Goal: Information Seeking & Learning: Learn about a topic

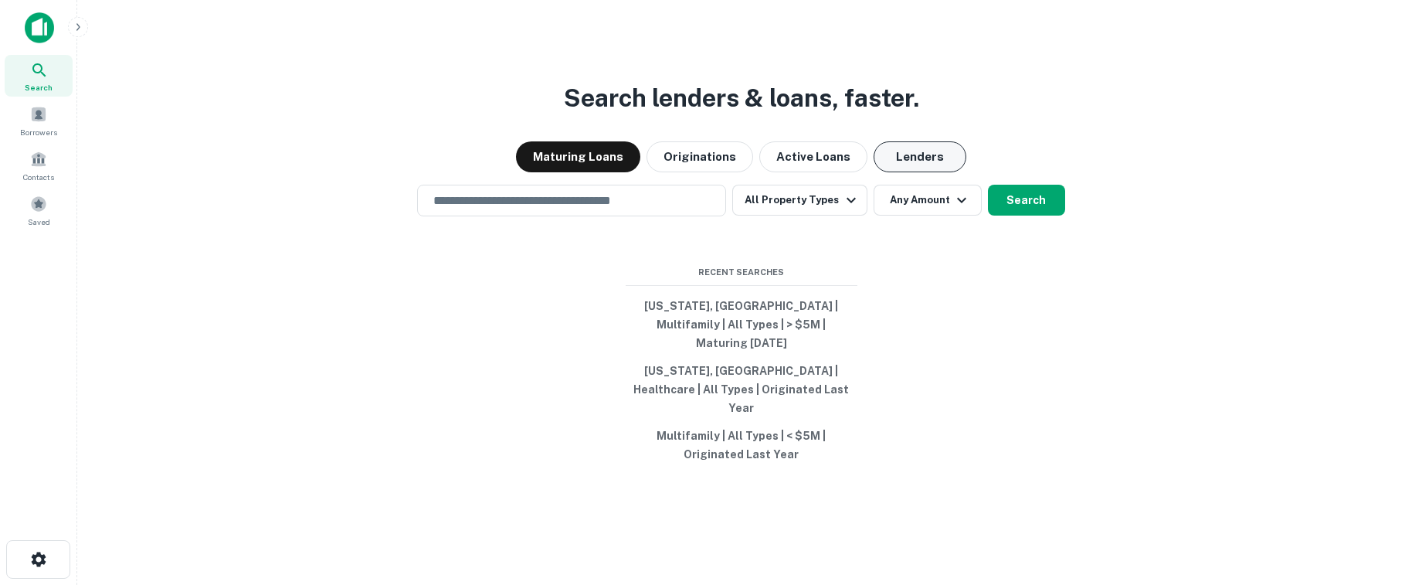
click at [911, 172] on button "Lenders" at bounding box center [920, 156] width 93 height 31
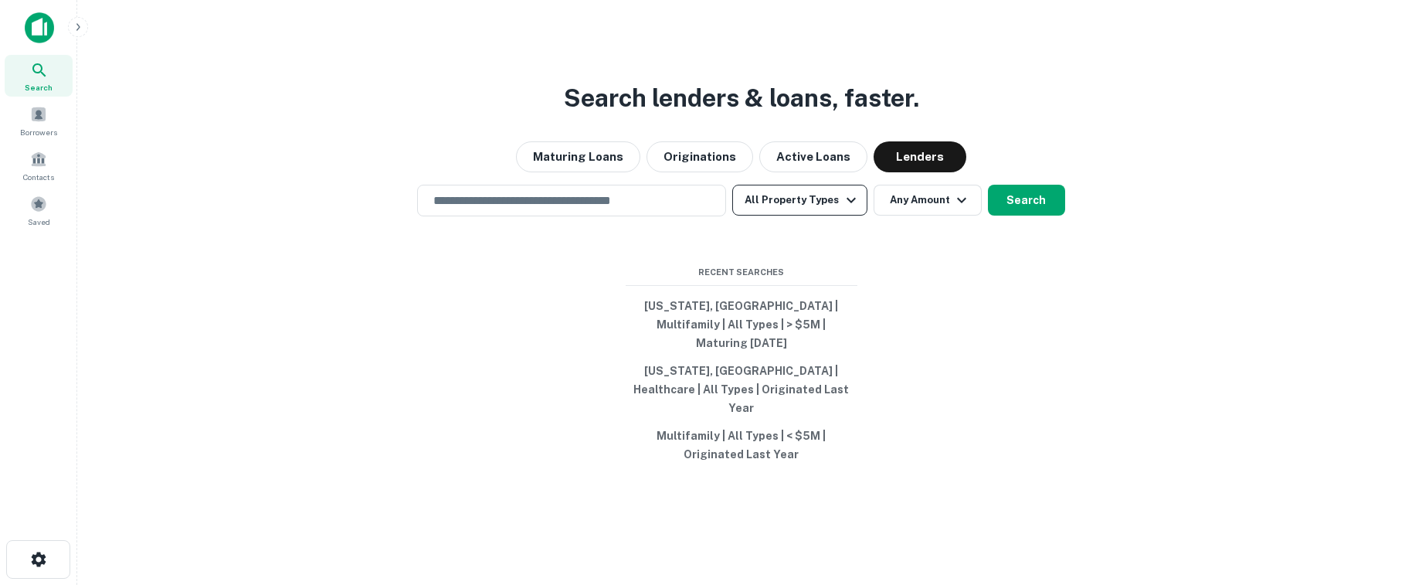
click at [847, 203] on icon "button" at bounding box center [851, 200] width 9 height 5
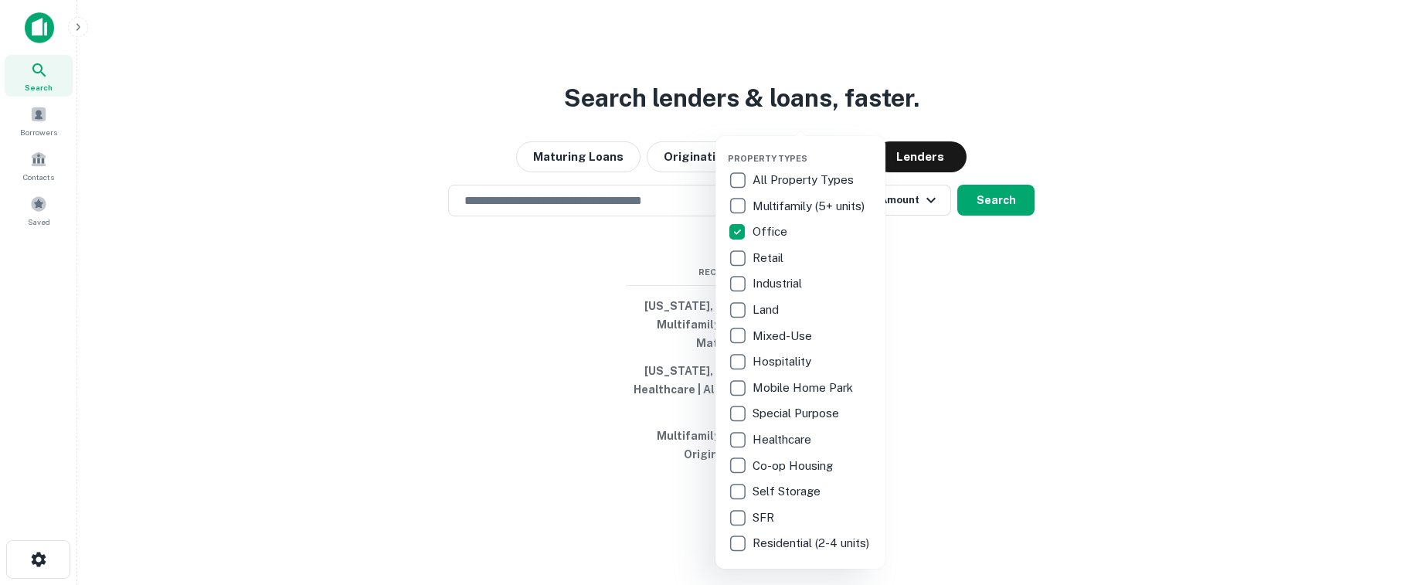
click at [958, 273] on div at bounding box center [708, 292] width 1417 height 585
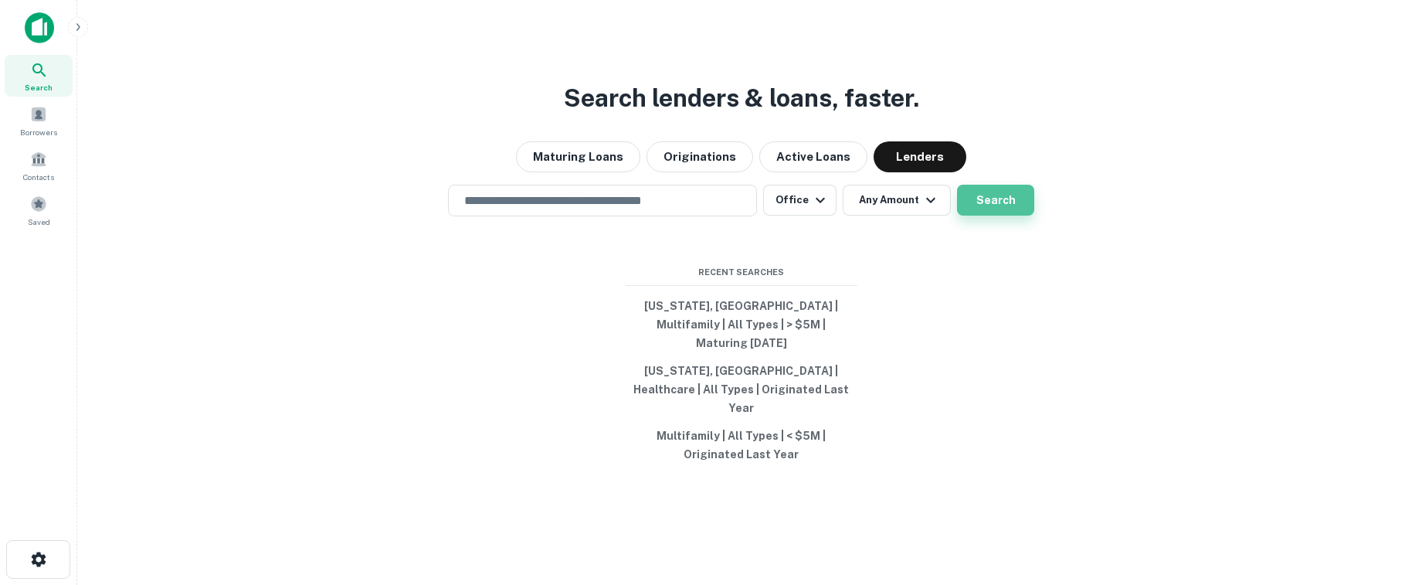
click at [1003, 216] on button "Search" at bounding box center [995, 200] width 77 height 31
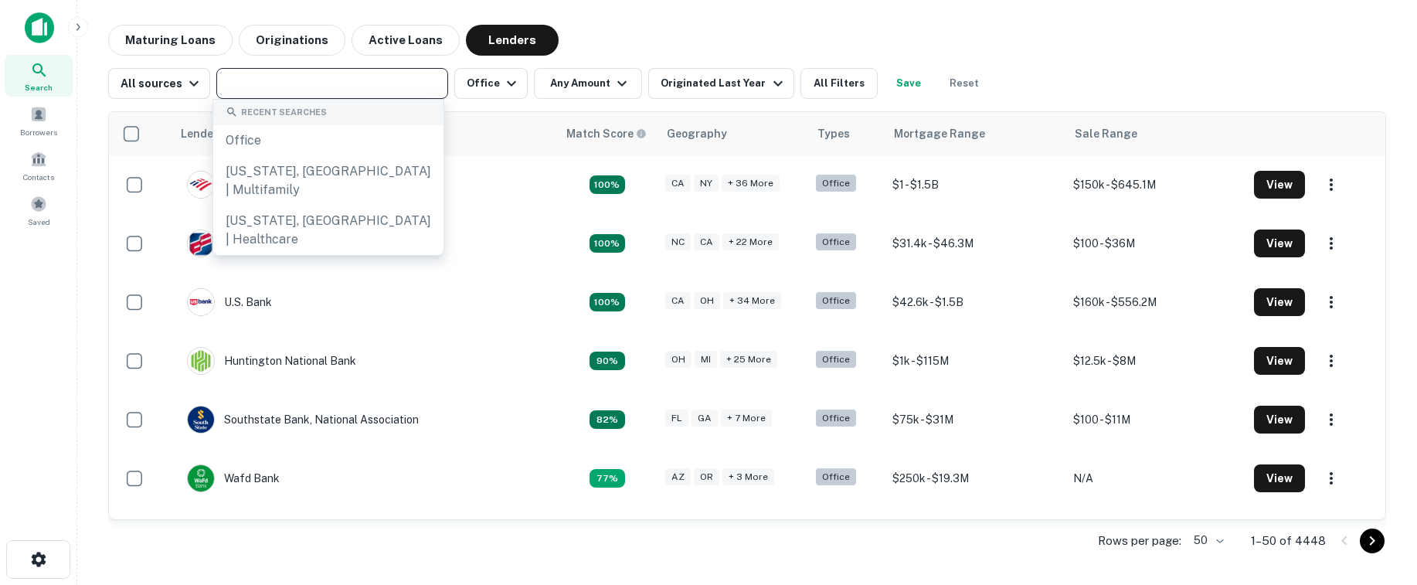
click at [321, 80] on input "text" at bounding box center [331, 84] width 220 height 22
click at [267, 85] on input "text" at bounding box center [331, 84] width 220 height 22
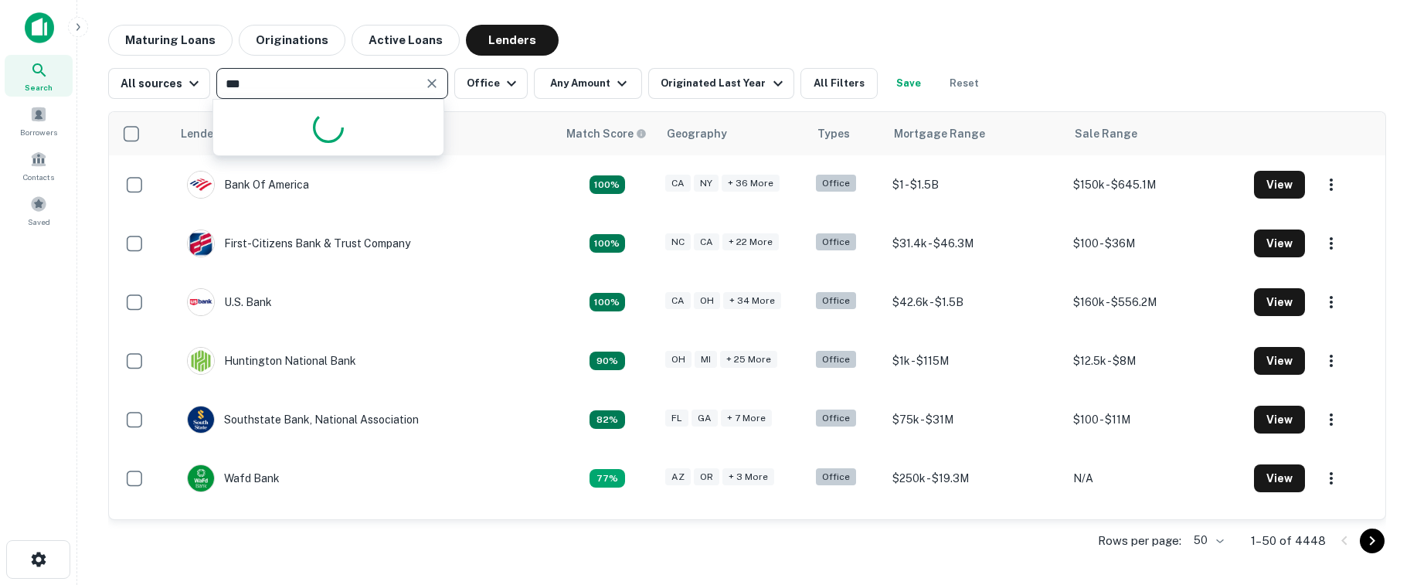
type input "****"
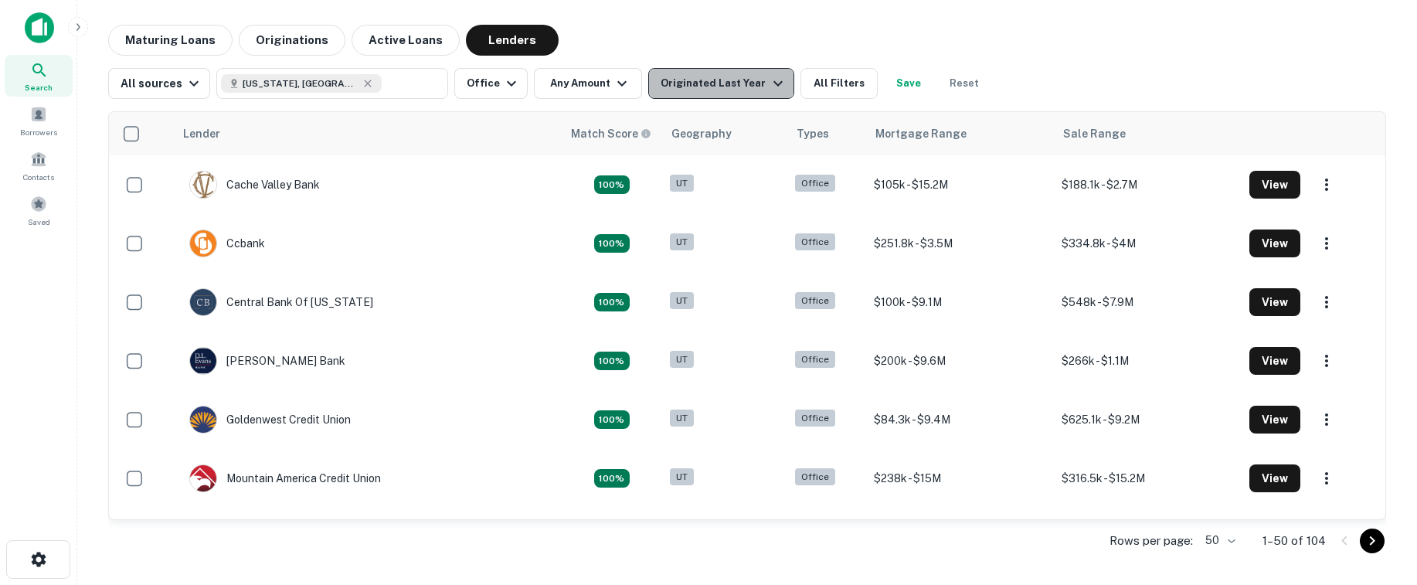
click at [773, 86] on icon "button" at bounding box center [777, 83] width 9 height 5
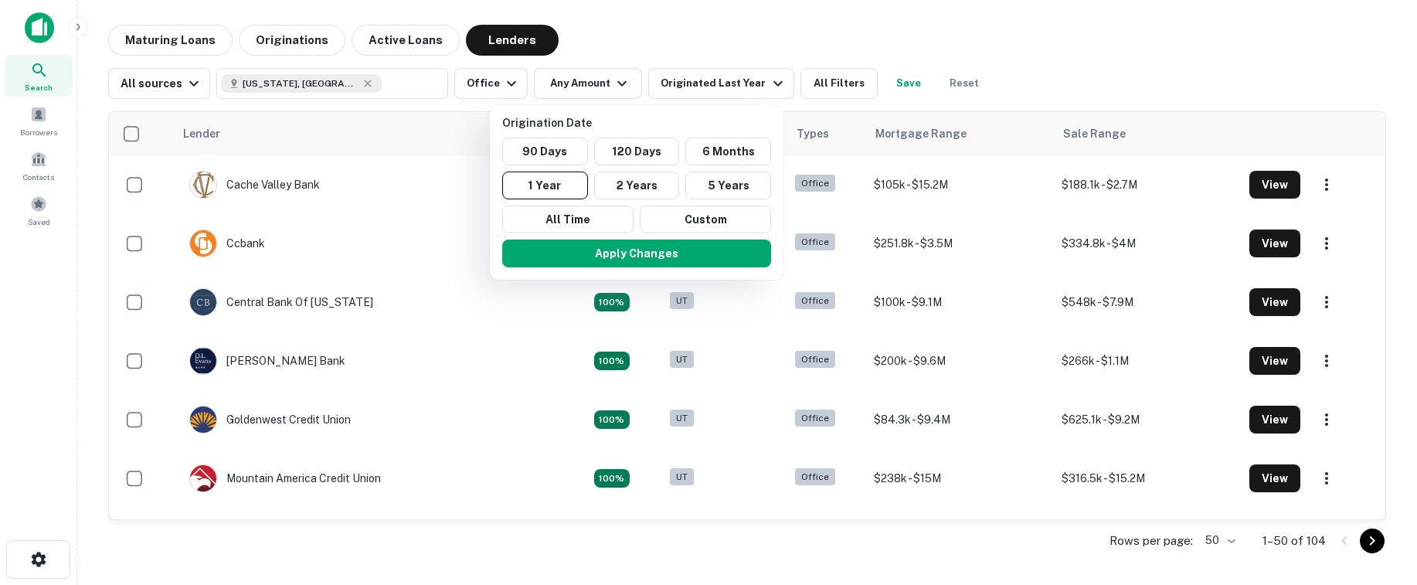
click at [816, 33] on div at bounding box center [708, 292] width 1417 height 585
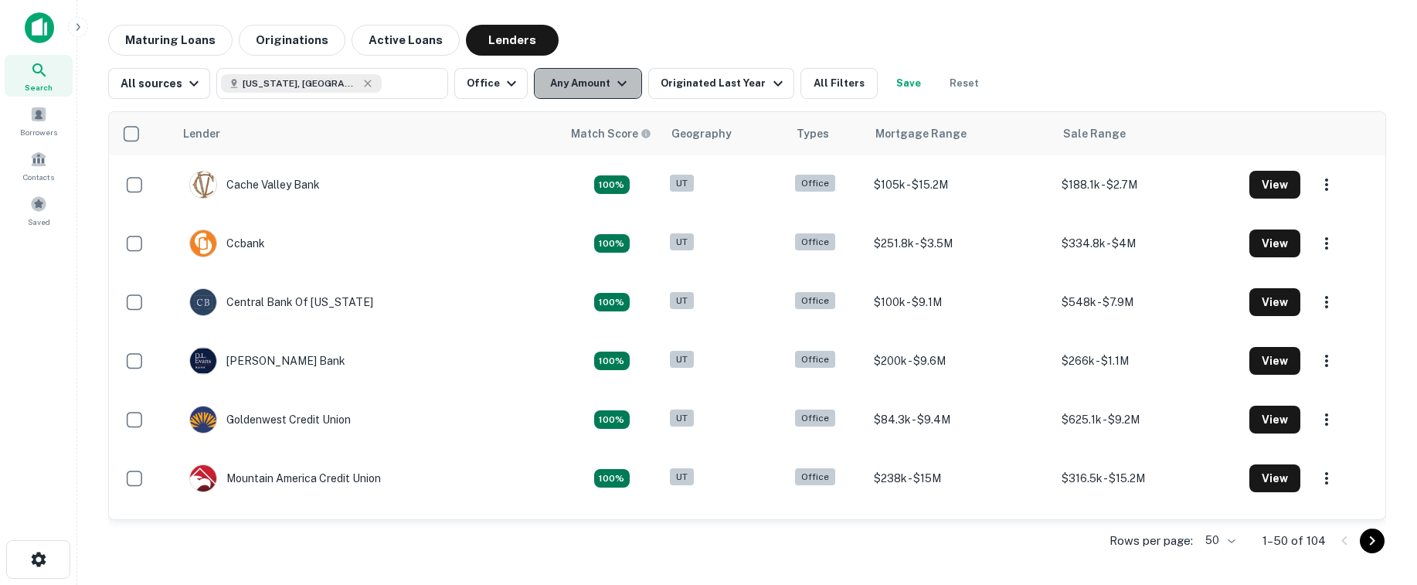
click at [626, 83] on button "Any Amount" at bounding box center [588, 83] width 108 height 31
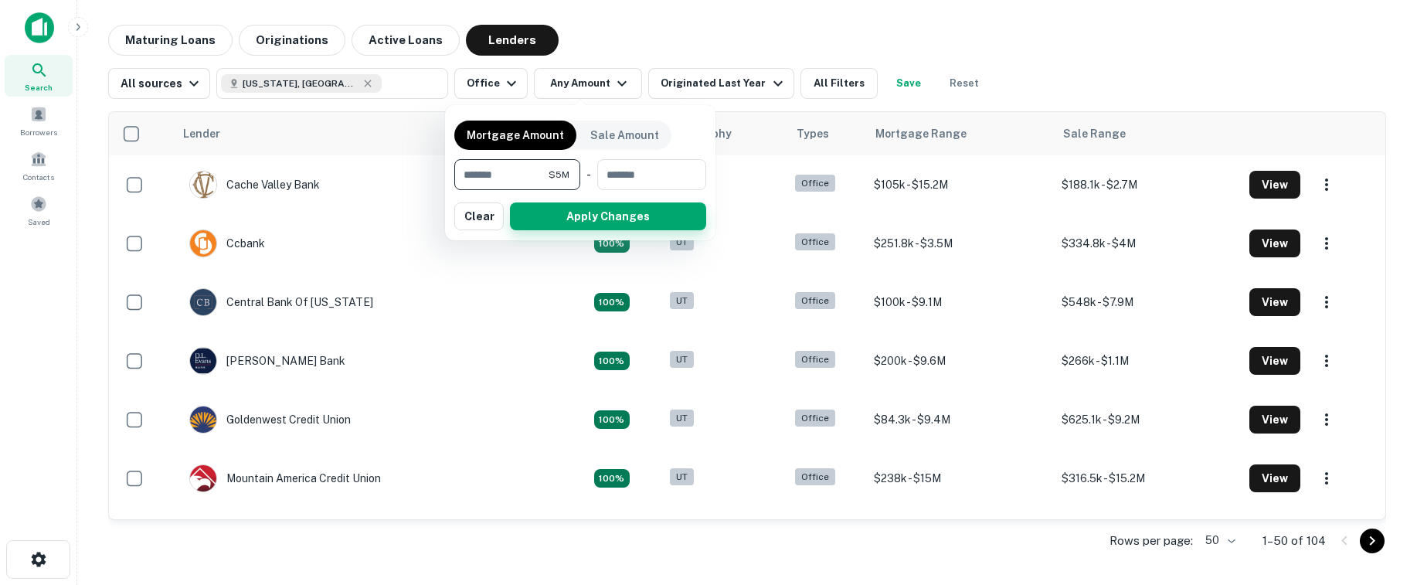
type input "*******"
click at [575, 222] on button "Apply Changes" at bounding box center [608, 216] width 196 height 28
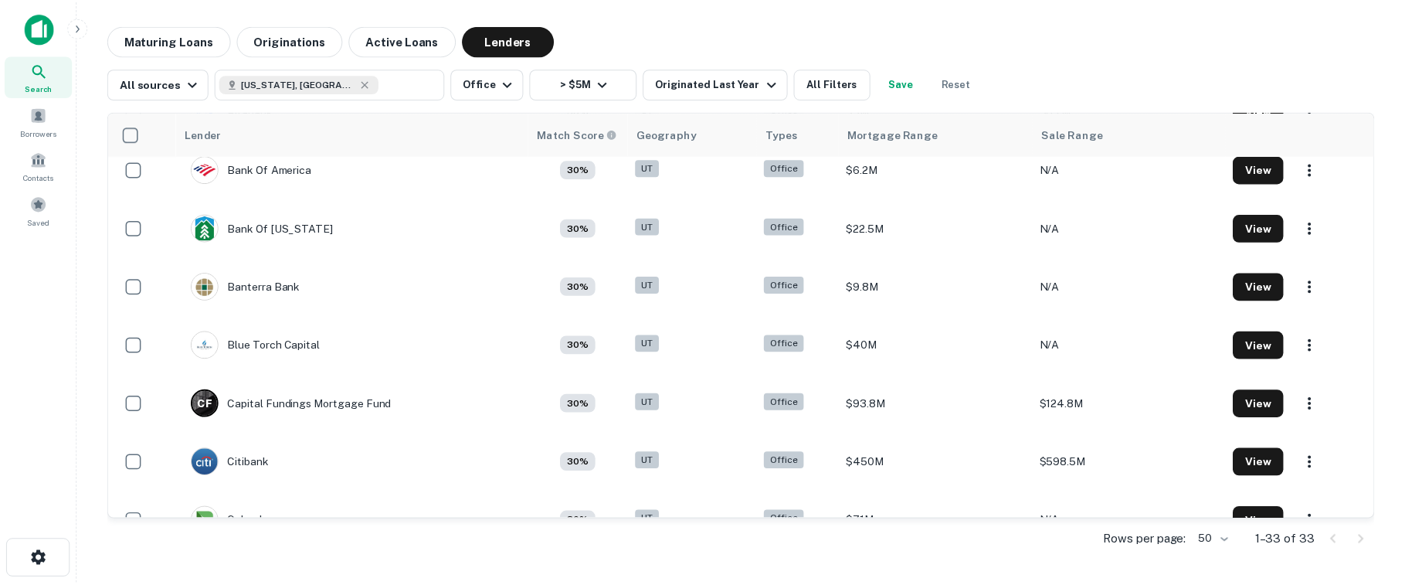
scroll to position [901, 0]
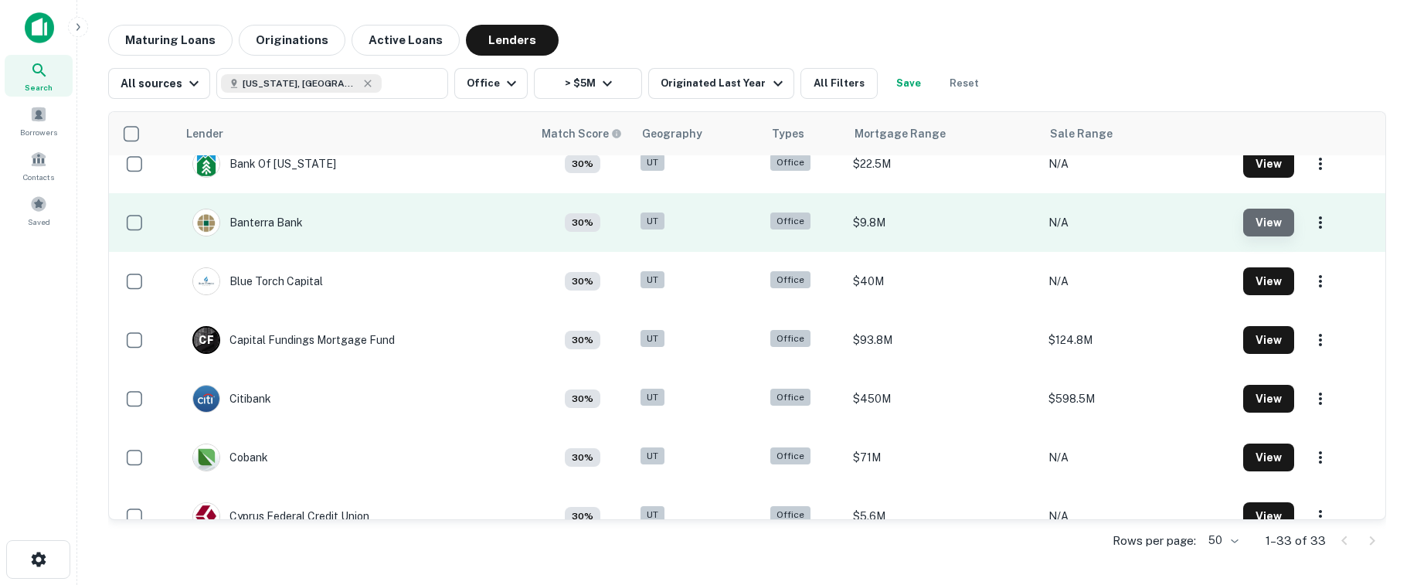
click at [1266, 233] on button "View" at bounding box center [1268, 223] width 51 height 28
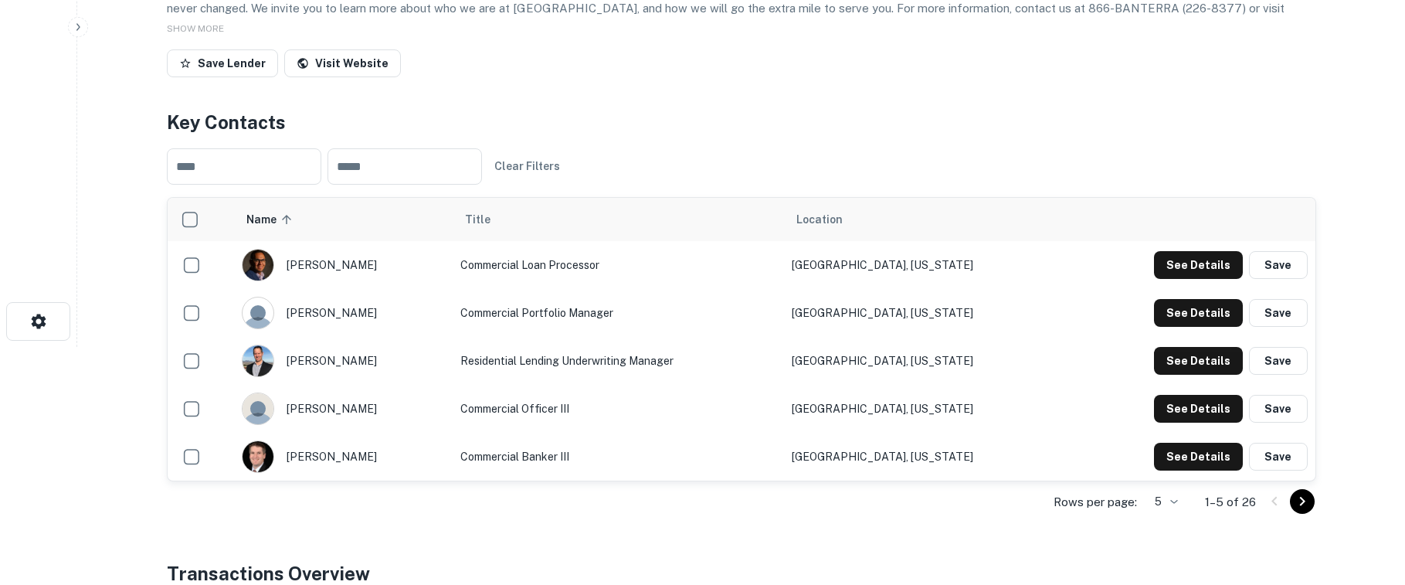
scroll to position [257, 0]
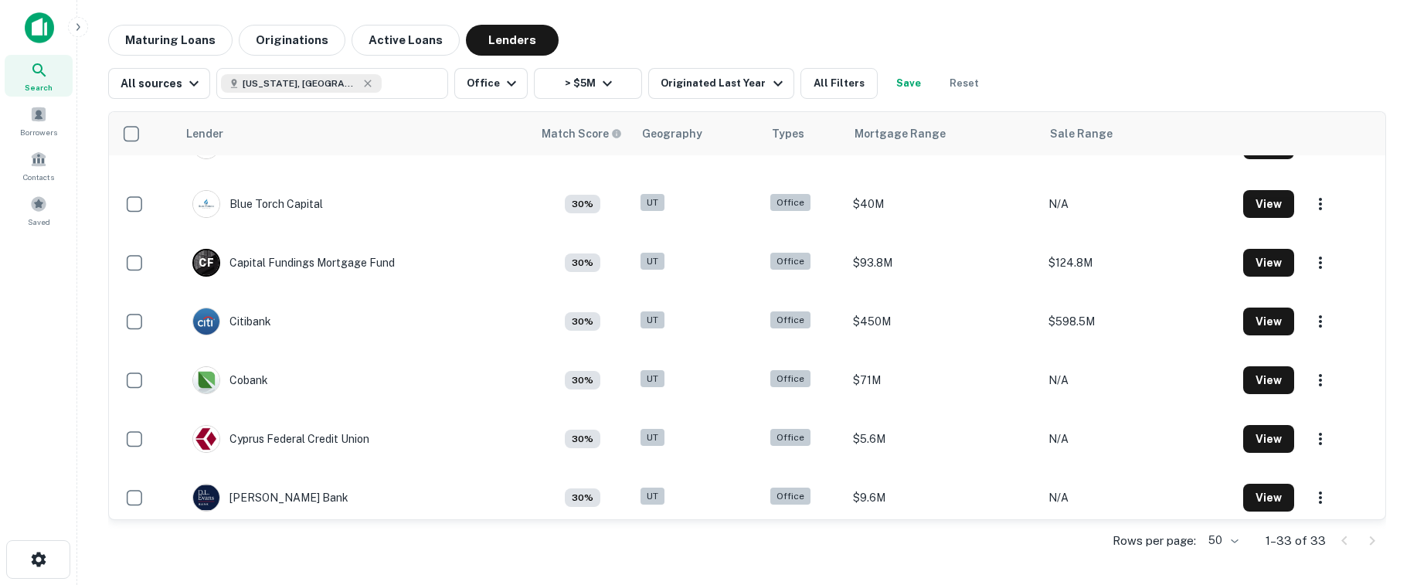
scroll to position [801, 0]
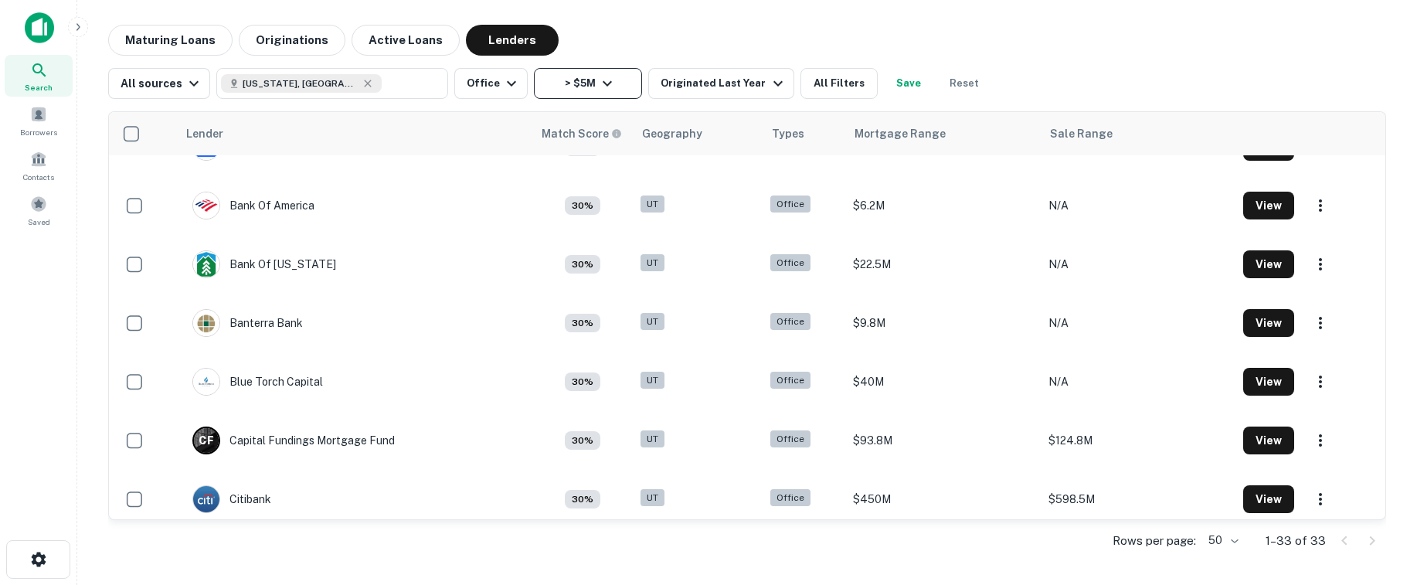
click at [598, 83] on icon "button" at bounding box center [607, 83] width 19 height 19
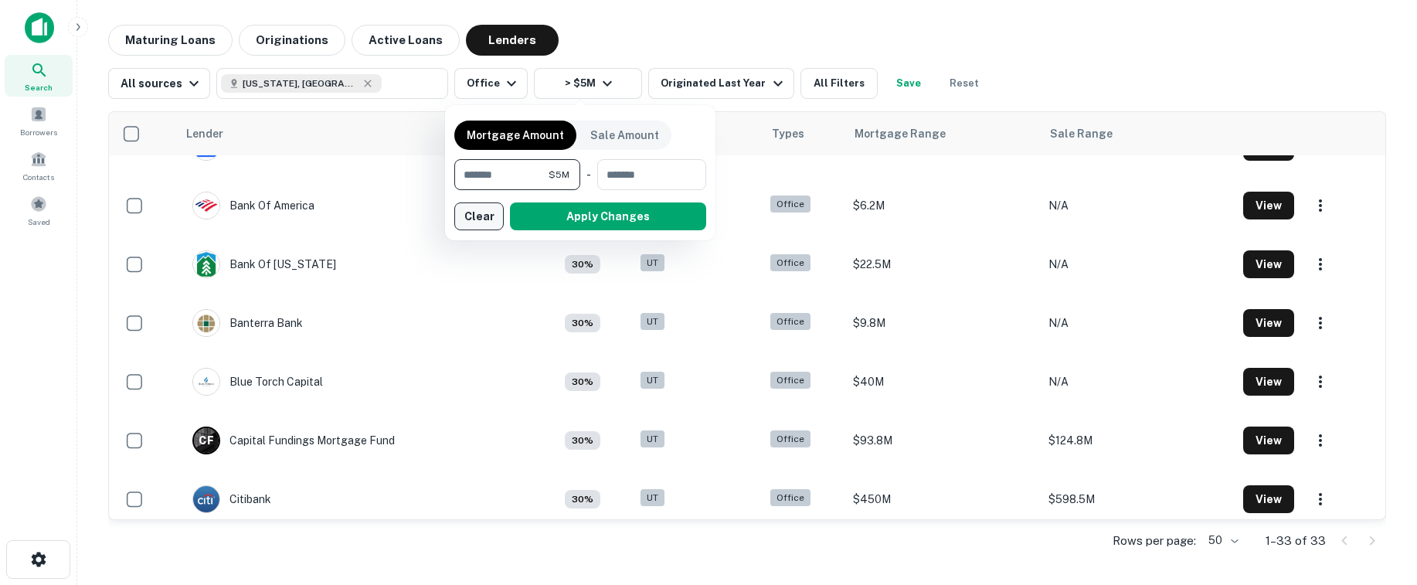
click at [481, 216] on button "Clear" at bounding box center [478, 216] width 49 height 28
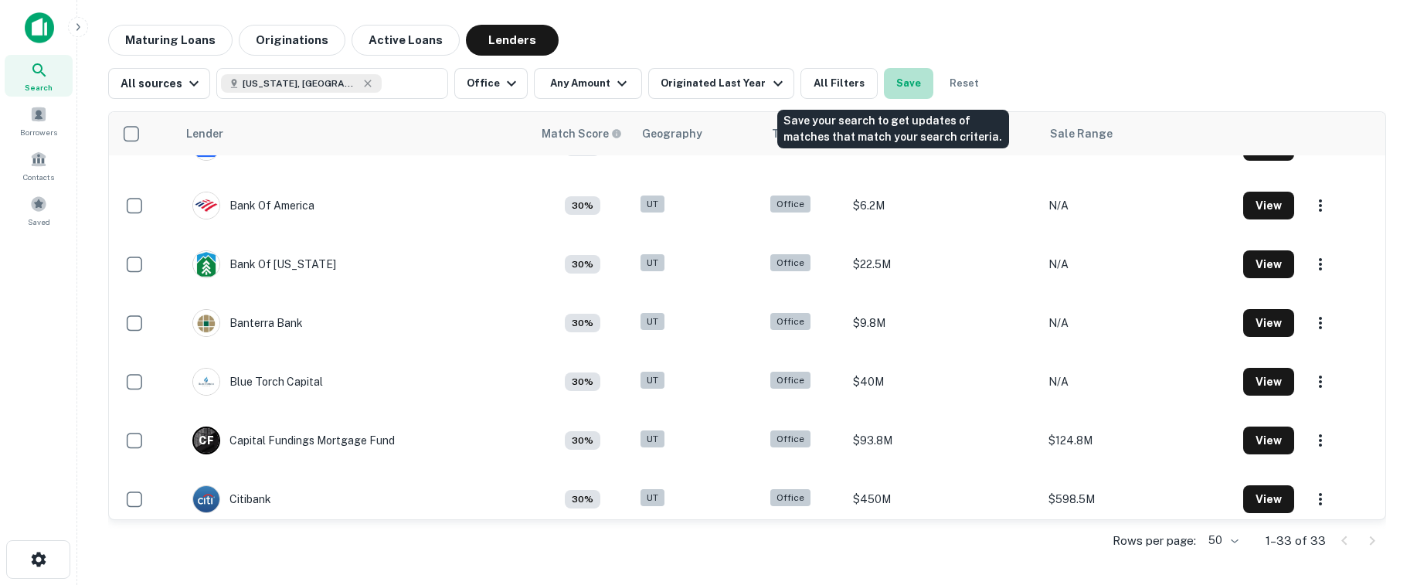
click at [901, 86] on button "Save" at bounding box center [908, 83] width 49 height 31
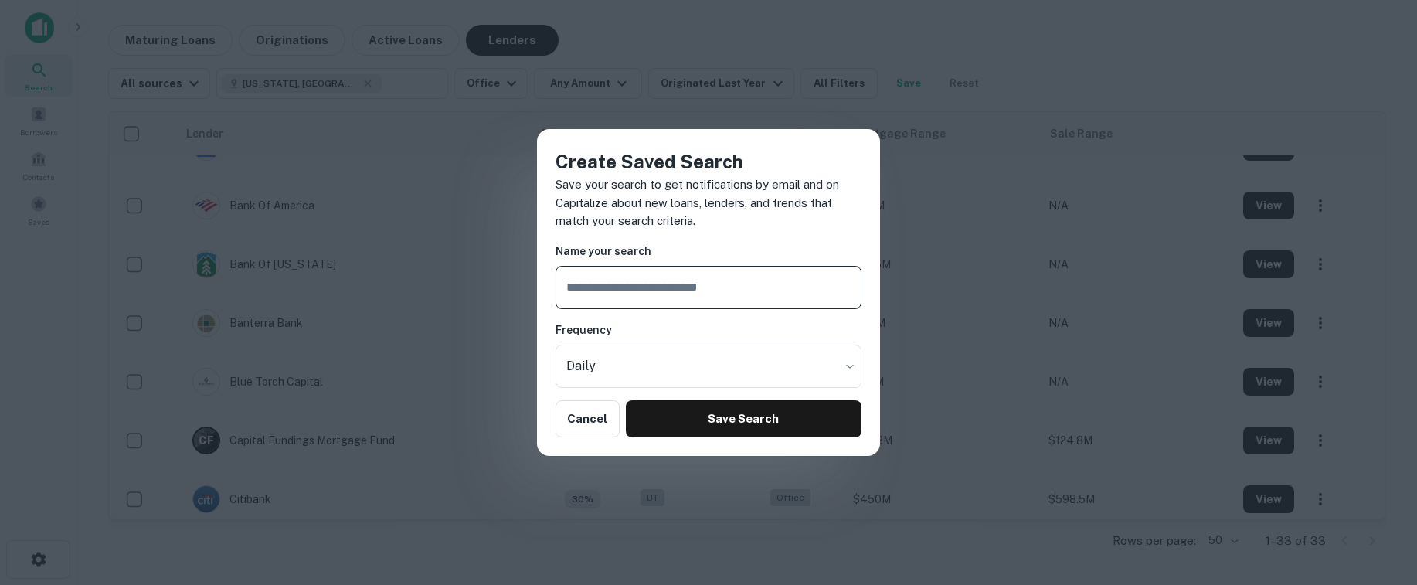
click at [786, 39] on div "Create Saved Search Save your search to get notifications by email and on Capit…" at bounding box center [708, 292] width 1417 height 585
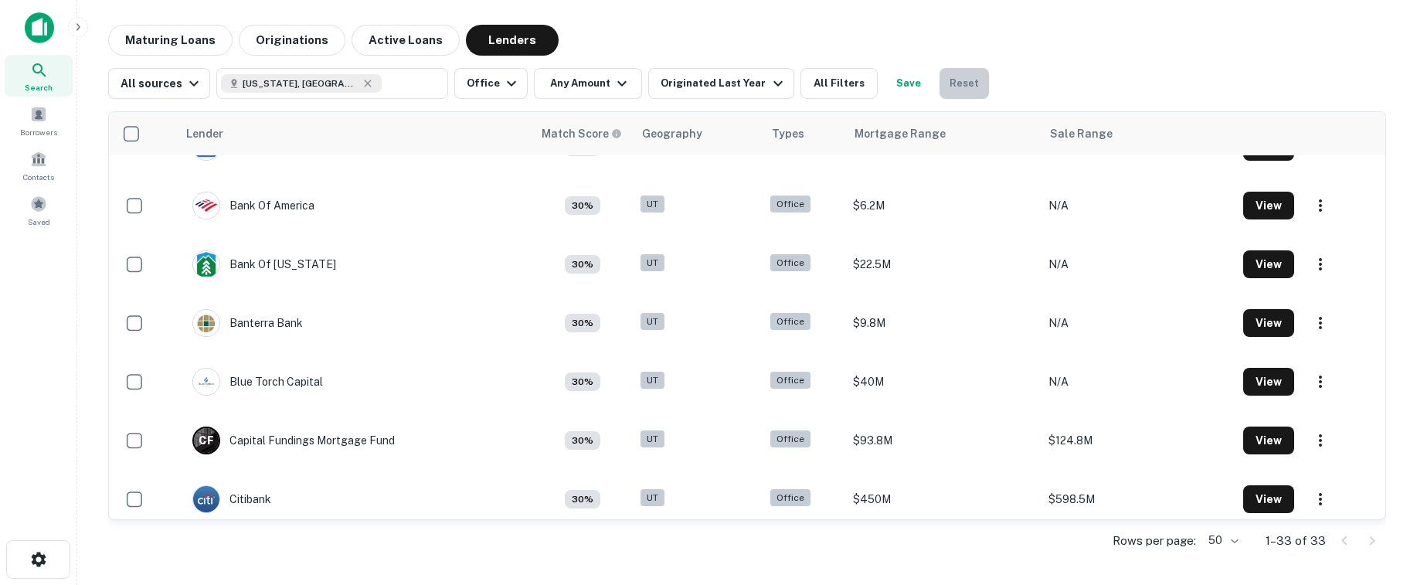
click at [947, 78] on button "Reset" at bounding box center [963, 83] width 49 height 31
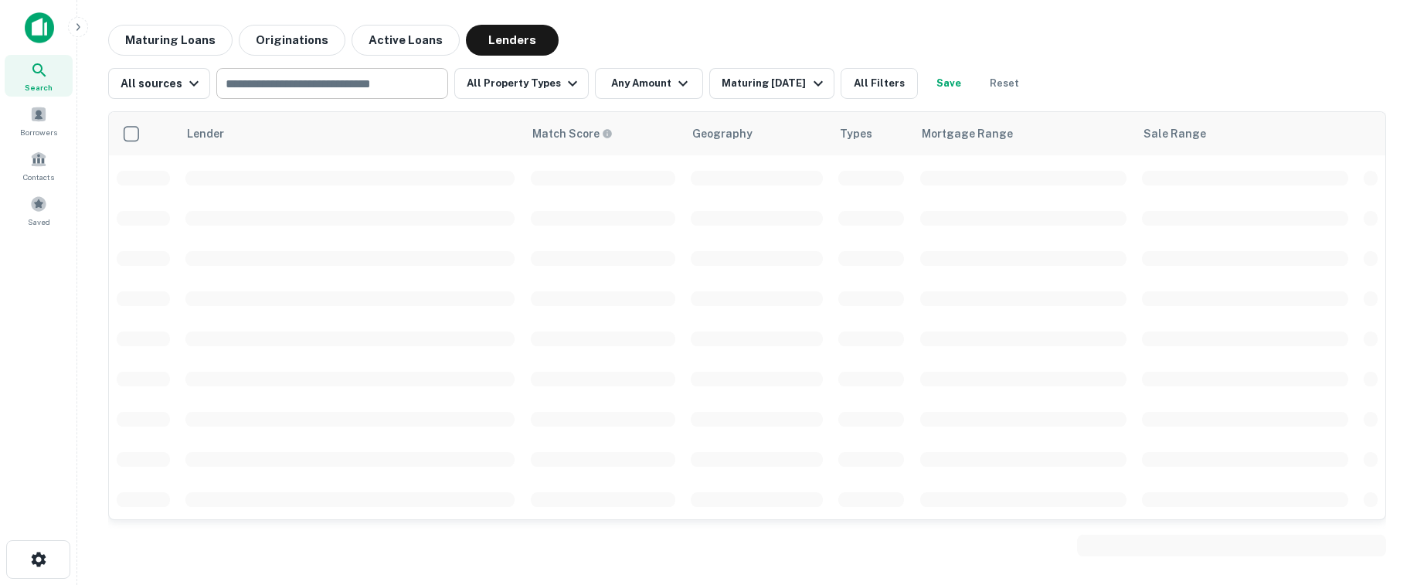
click at [300, 80] on input "text" at bounding box center [331, 84] width 220 height 22
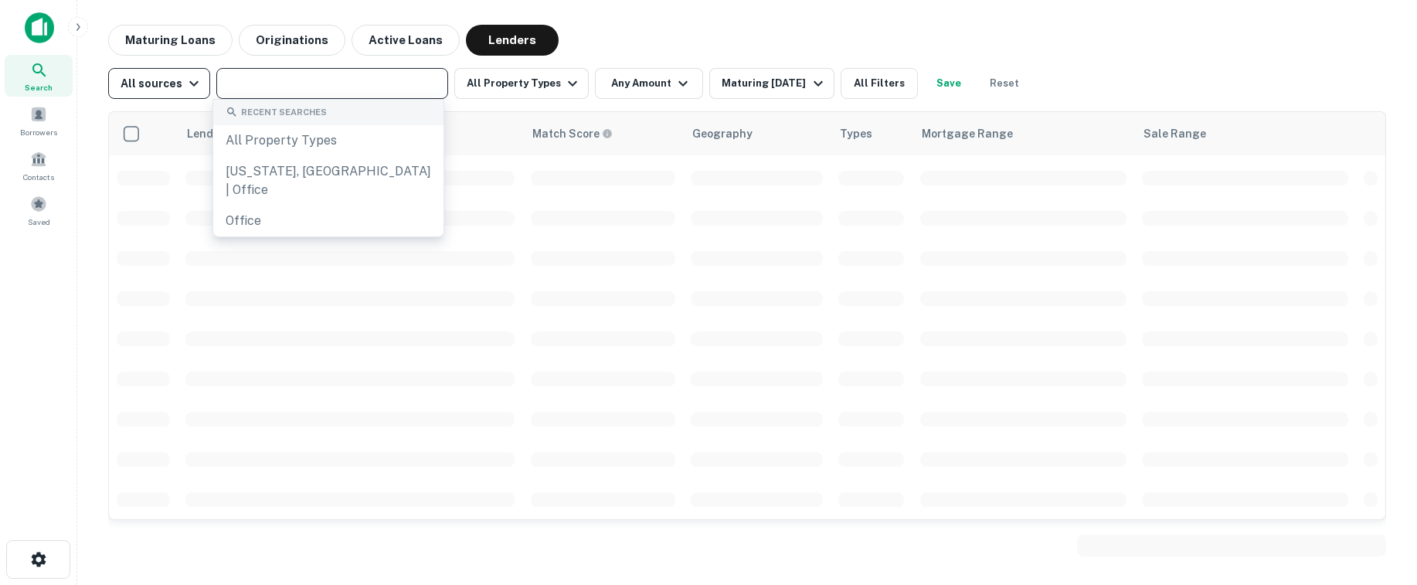
click at [195, 80] on icon "button" at bounding box center [194, 83] width 19 height 19
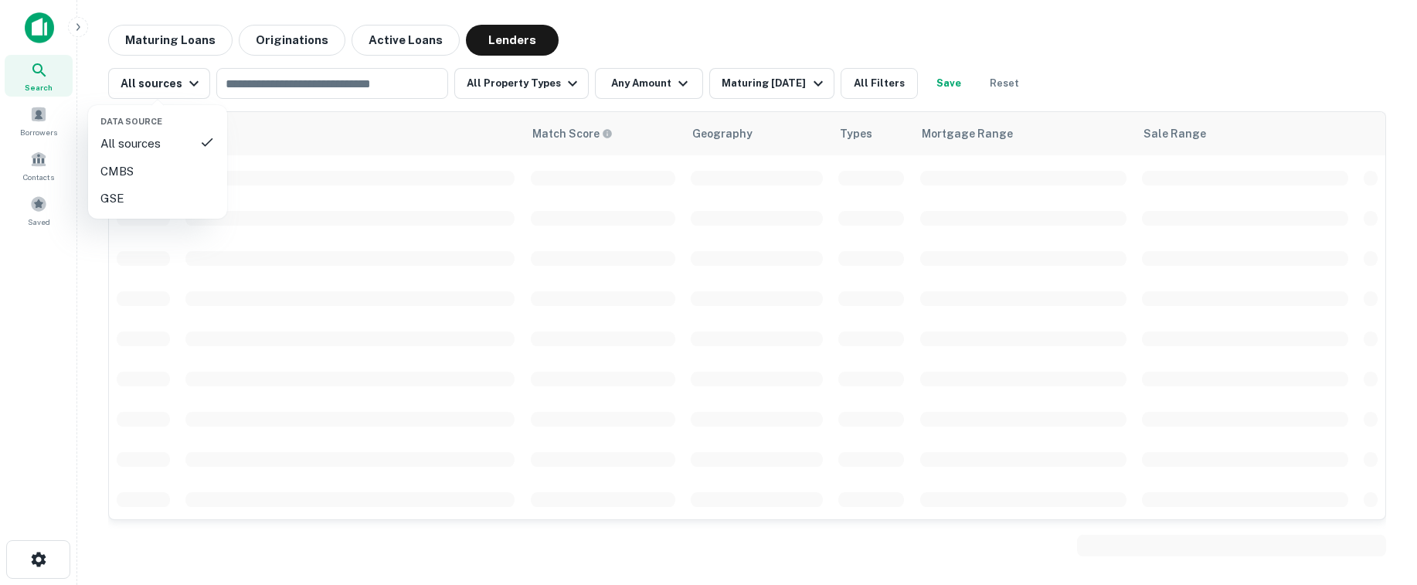
click at [283, 80] on div at bounding box center [708, 292] width 1417 height 585
click at [270, 83] on input "text" at bounding box center [331, 84] width 220 height 22
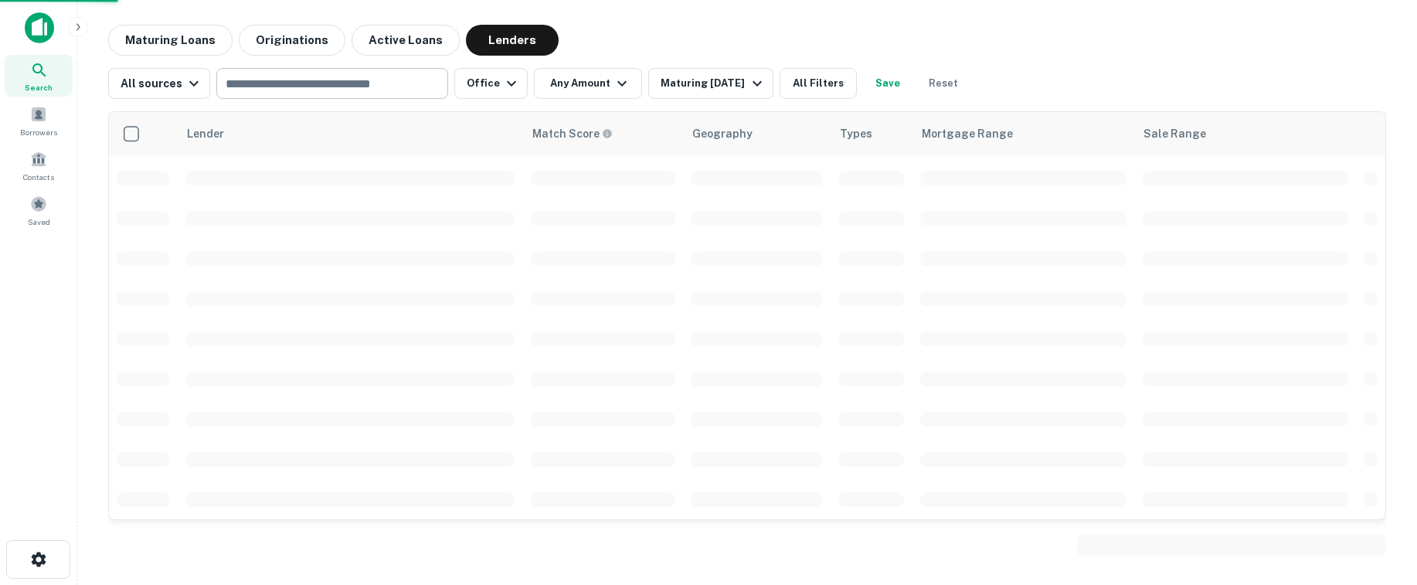
click at [303, 85] on input "text" at bounding box center [331, 84] width 220 height 22
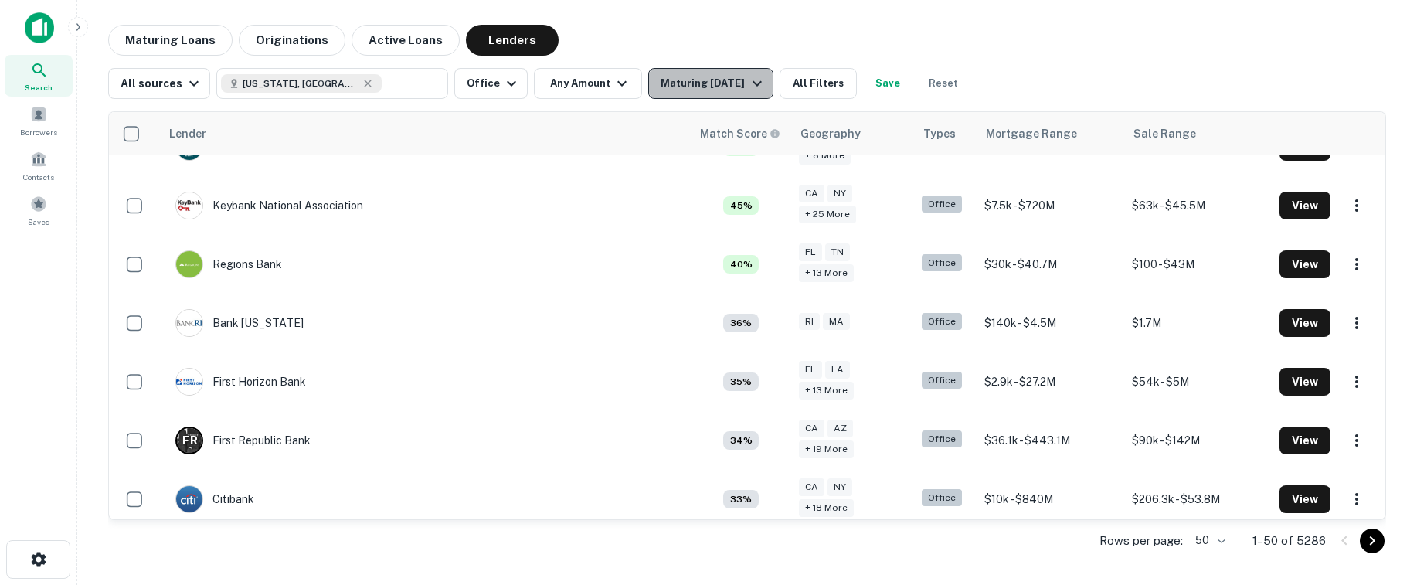
click at [729, 81] on div "Maturing In 1 Year" at bounding box center [712, 83] width 105 height 19
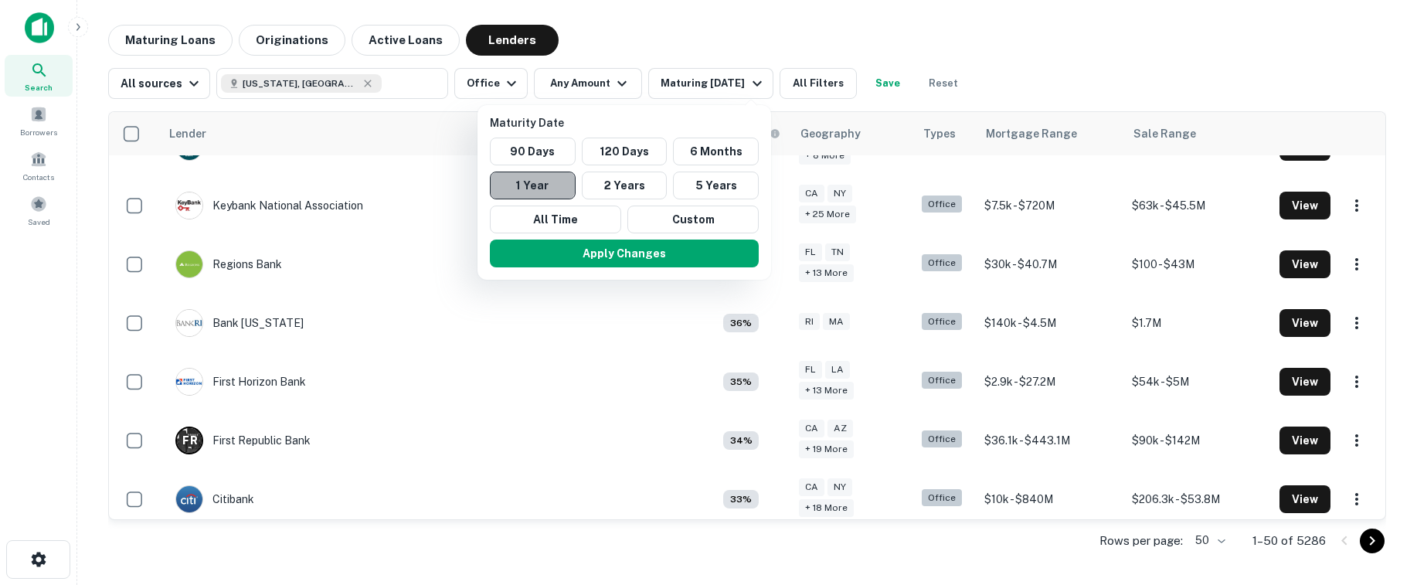
click at [531, 178] on button "1 Year" at bounding box center [533, 185] width 86 height 28
click at [293, 41] on div at bounding box center [708, 292] width 1417 height 585
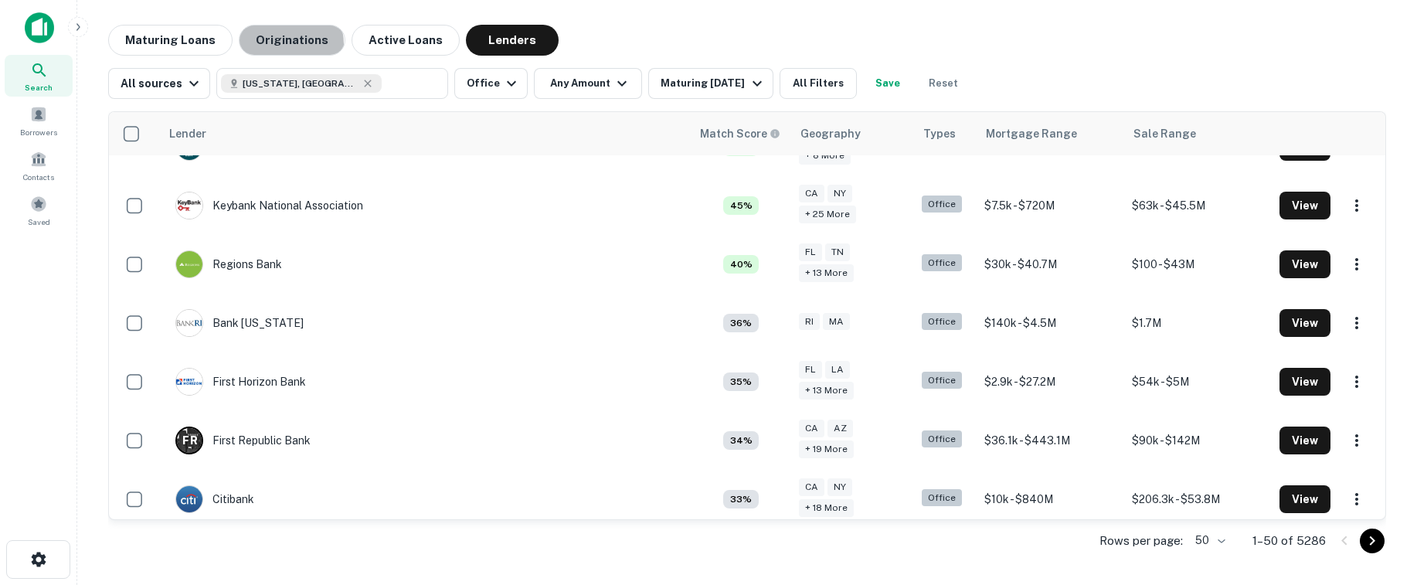
click at [280, 44] on button "Originations" at bounding box center [292, 40] width 107 height 31
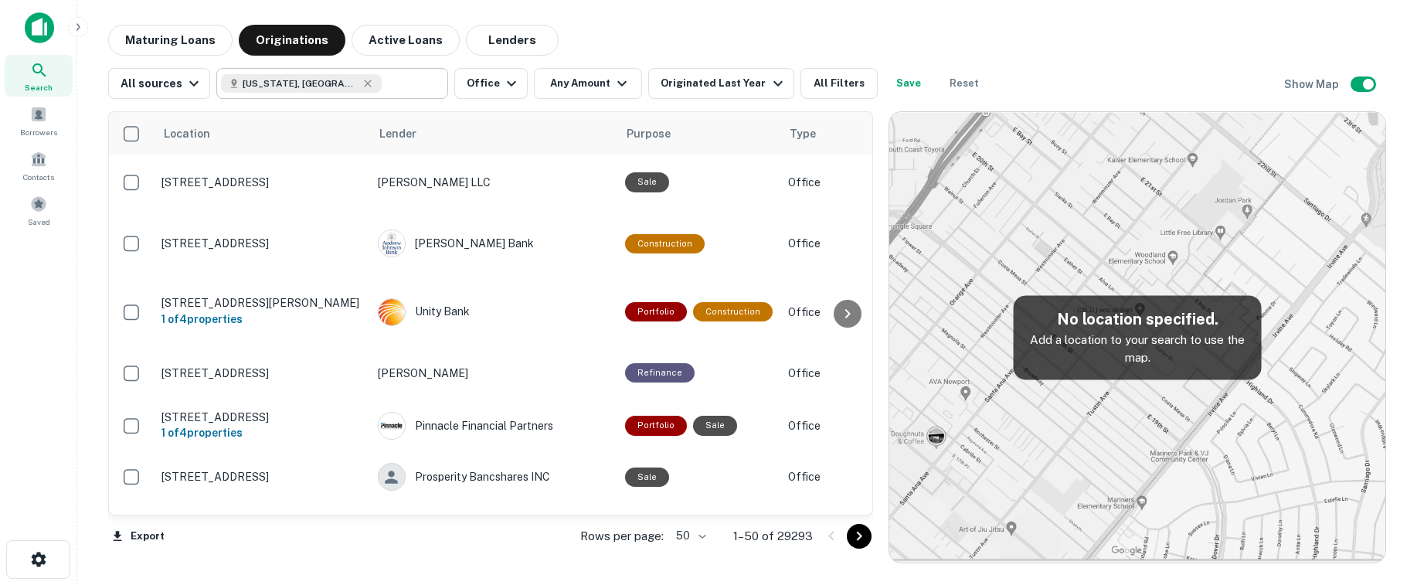
click at [382, 80] on input "text" at bounding box center [411, 84] width 59 height 22
type input "*********"
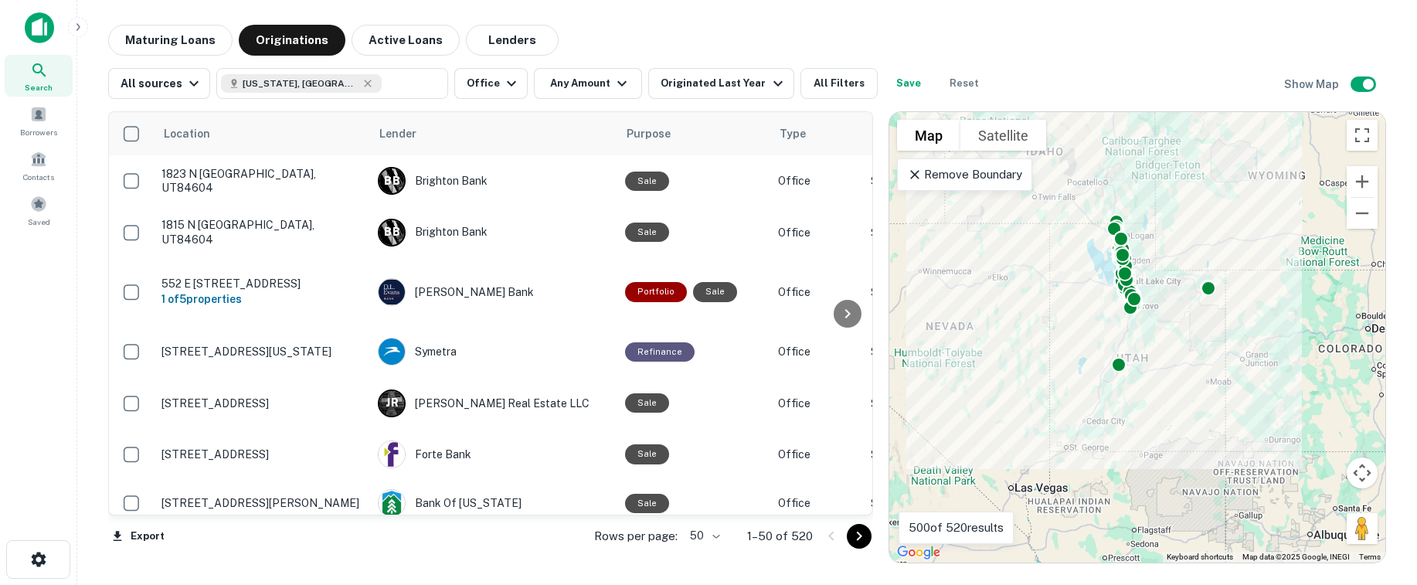
click at [637, 29] on div "Maturing Loans Originations Active Loans Lenders" at bounding box center [747, 40] width 1278 height 31
click at [769, 83] on icon "button" at bounding box center [778, 83] width 19 height 19
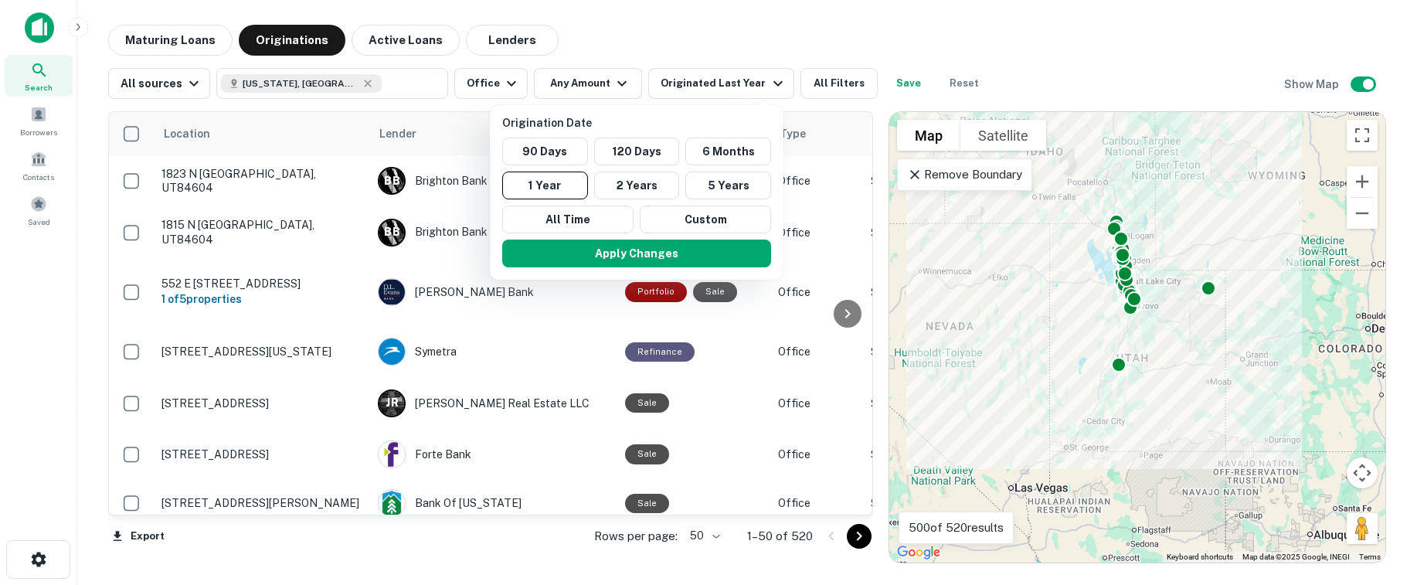
click at [42, 79] on div at bounding box center [708, 292] width 1417 height 585
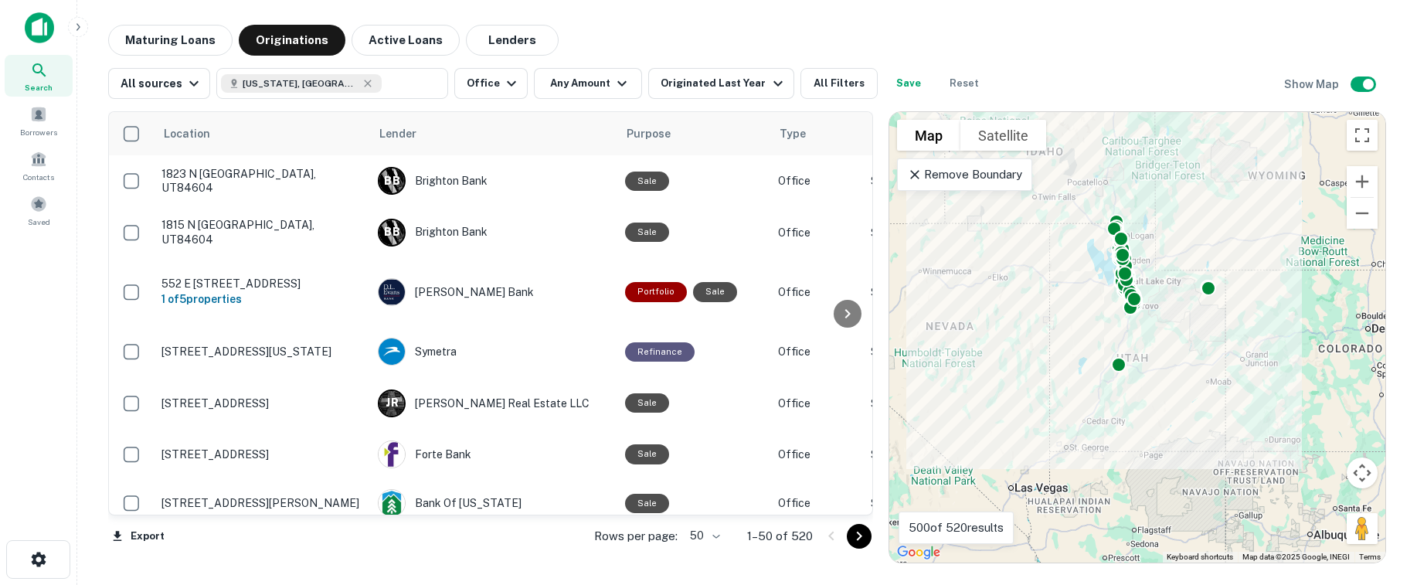
click at [40, 74] on icon at bounding box center [39, 70] width 19 height 19
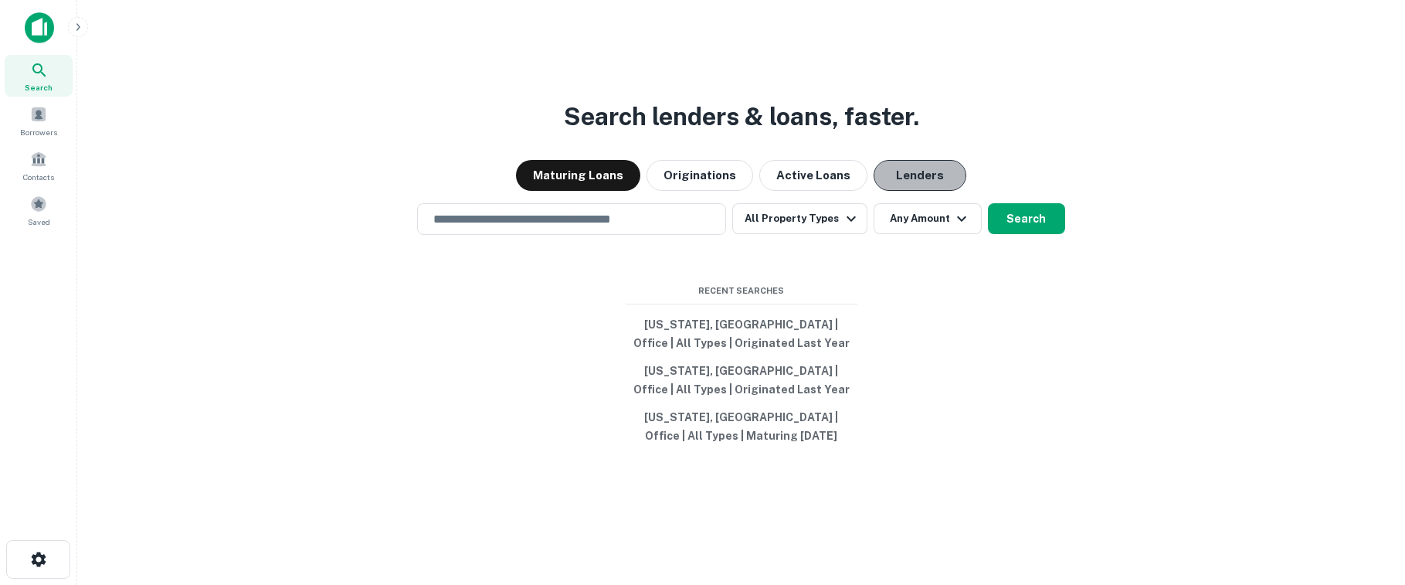
click at [926, 170] on button "Lenders" at bounding box center [920, 175] width 93 height 31
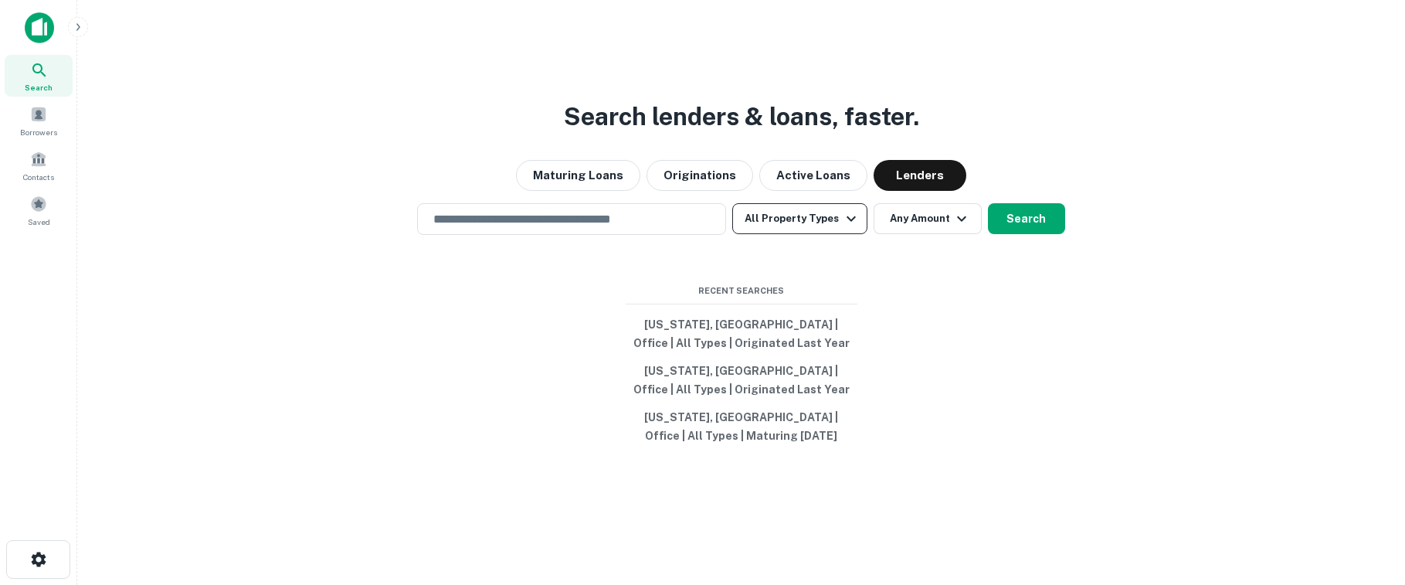
click at [807, 226] on button "All Property Types" at bounding box center [799, 218] width 134 height 31
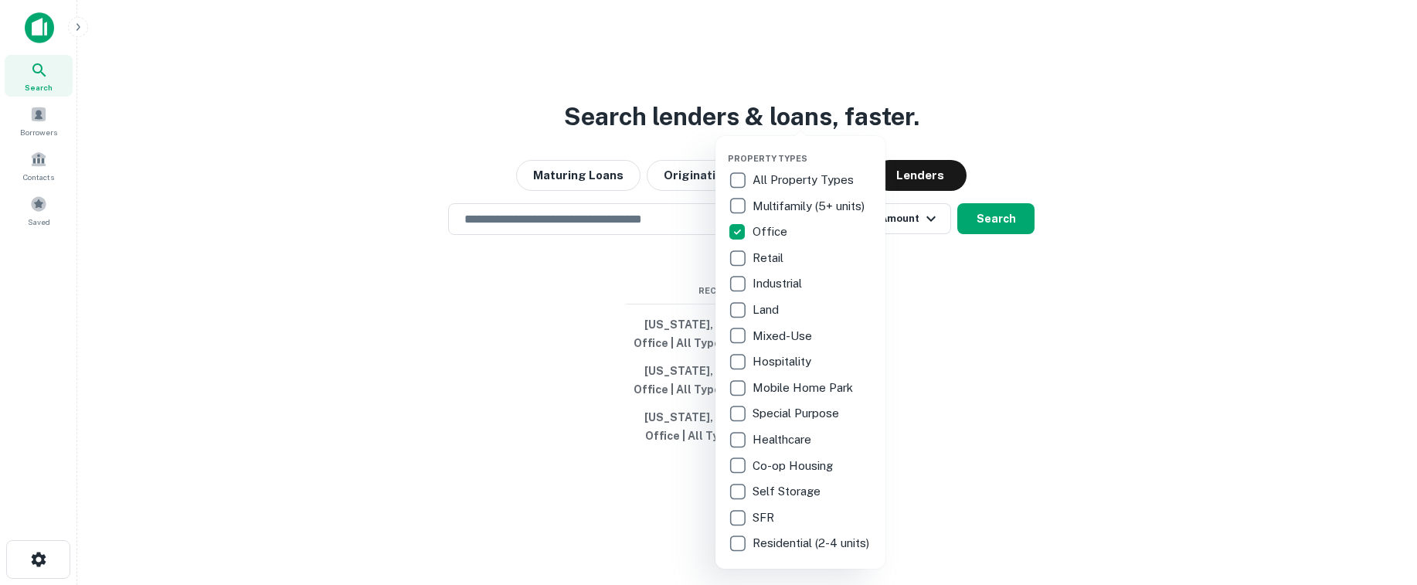
click at [924, 253] on div at bounding box center [708, 292] width 1417 height 585
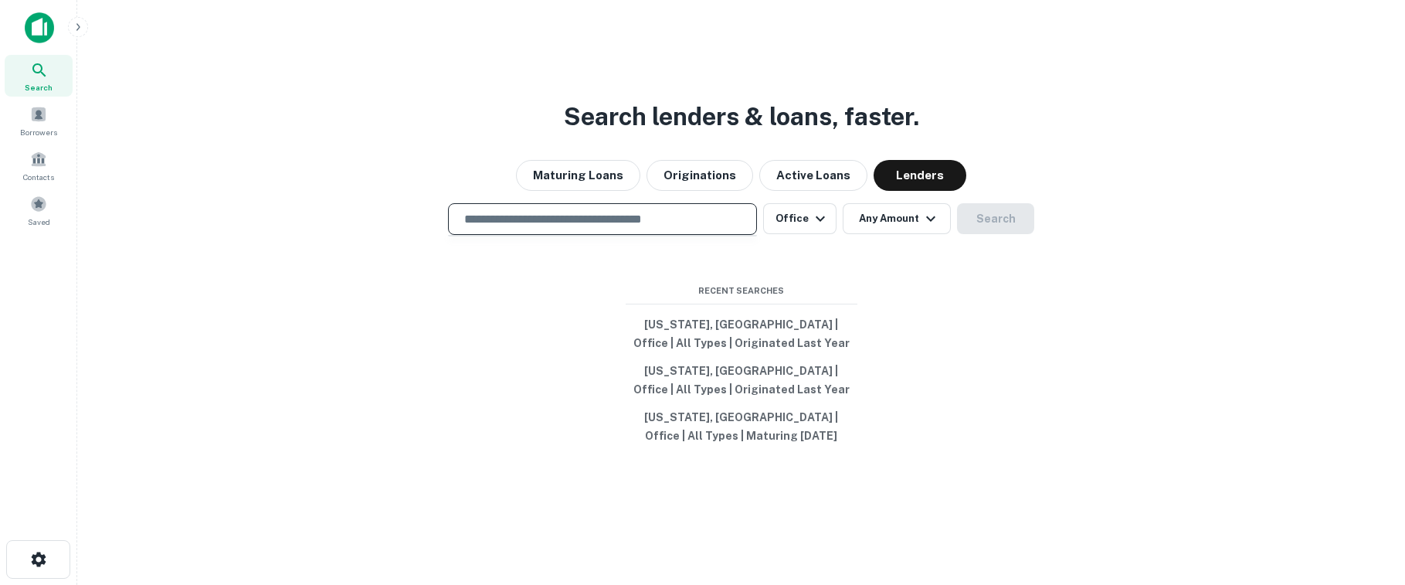
click at [521, 216] on input "text" at bounding box center [602, 219] width 295 height 18
type input "*********"
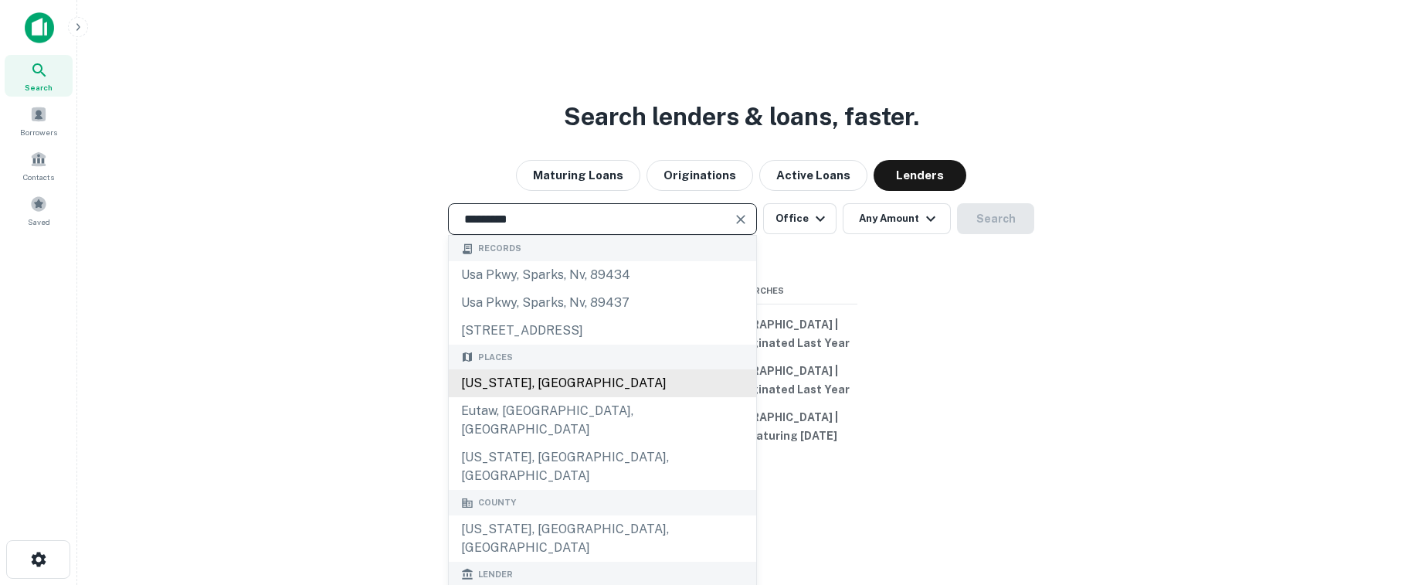
click at [501, 382] on div "[US_STATE], [GEOGRAPHIC_DATA]" at bounding box center [602, 383] width 307 height 28
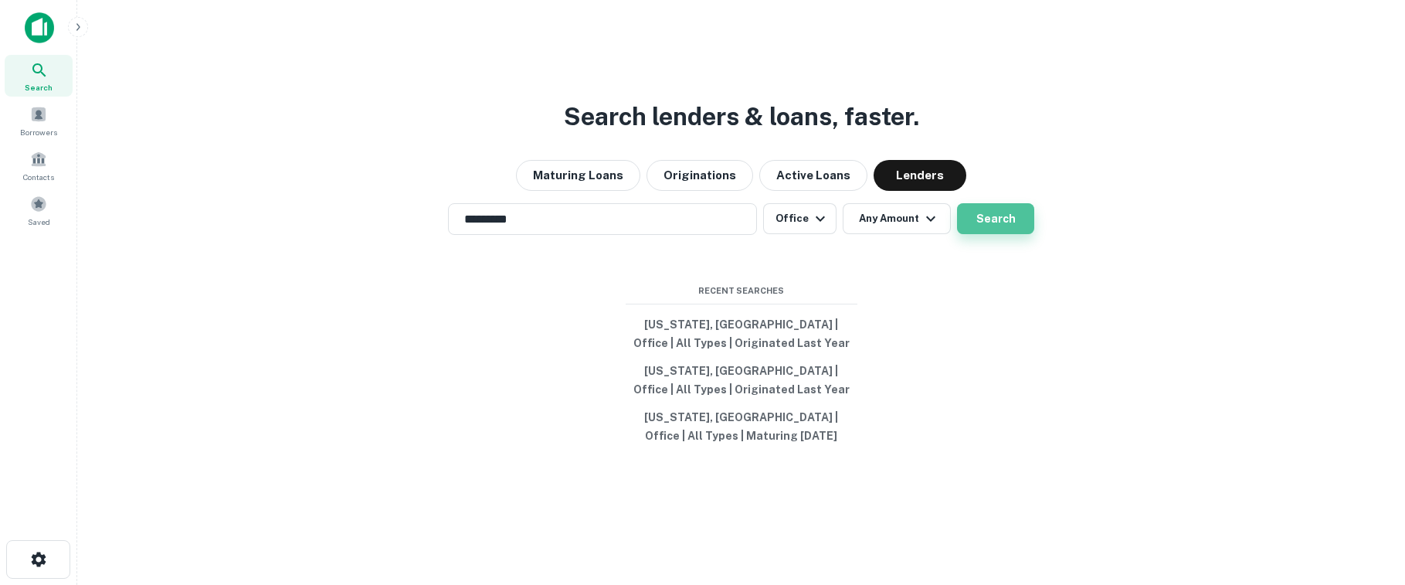
click at [975, 219] on button "Search" at bounding box center [995, 218] width 77 height 31
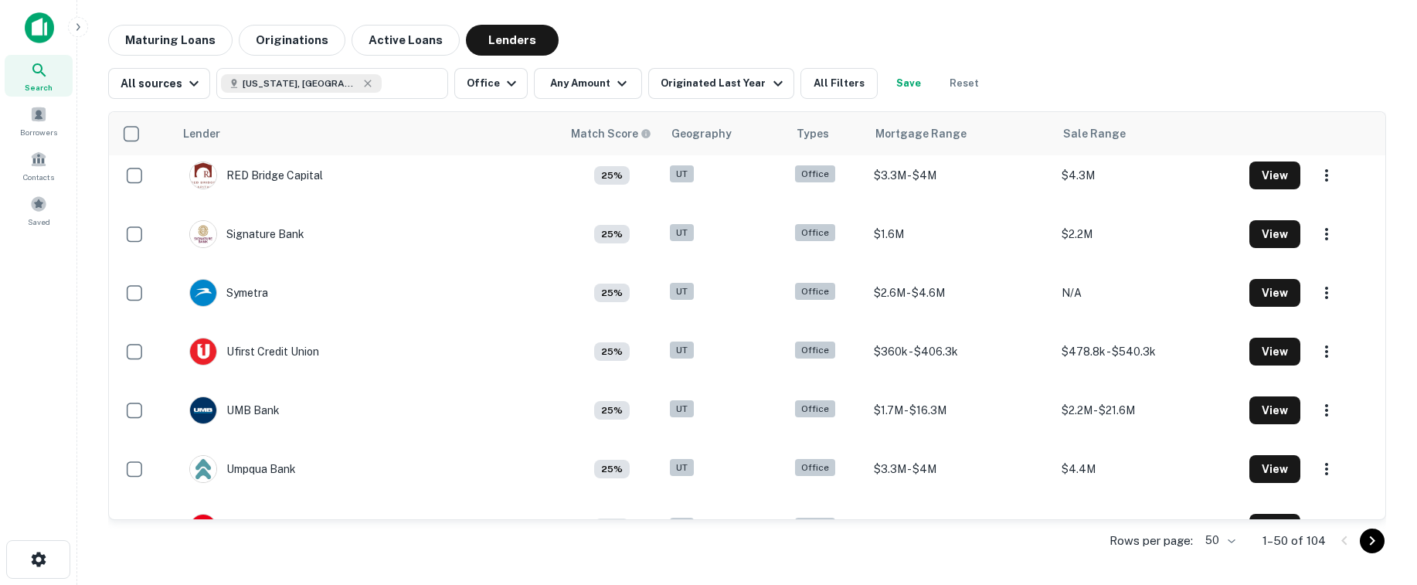
scroll to position [2572, 0]
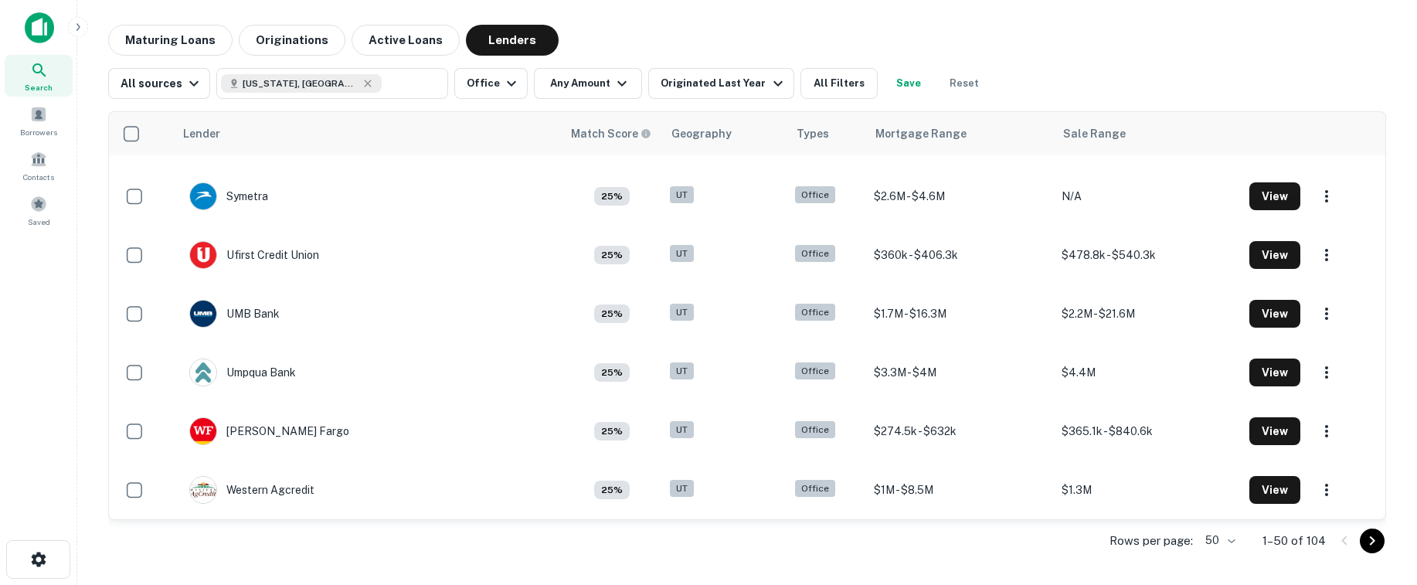
click at [1363, 540] on icon "Go to next page" at bounding box center [1372, 540] width 19 height 19
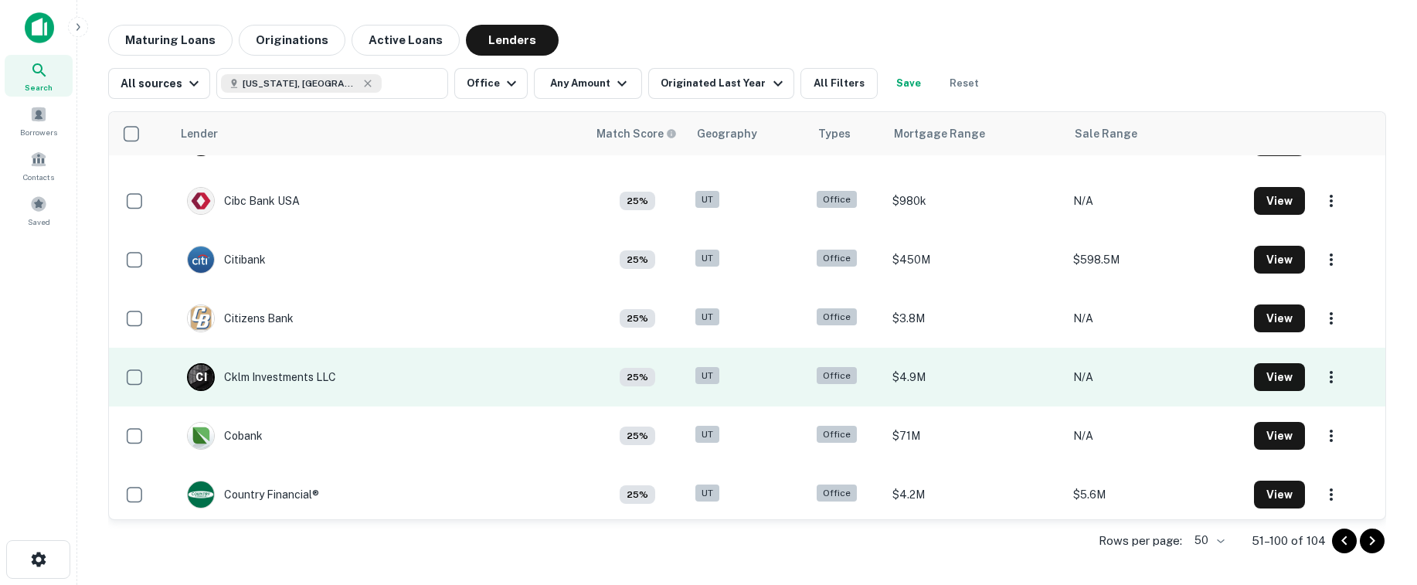
scroll to position [515, 0]
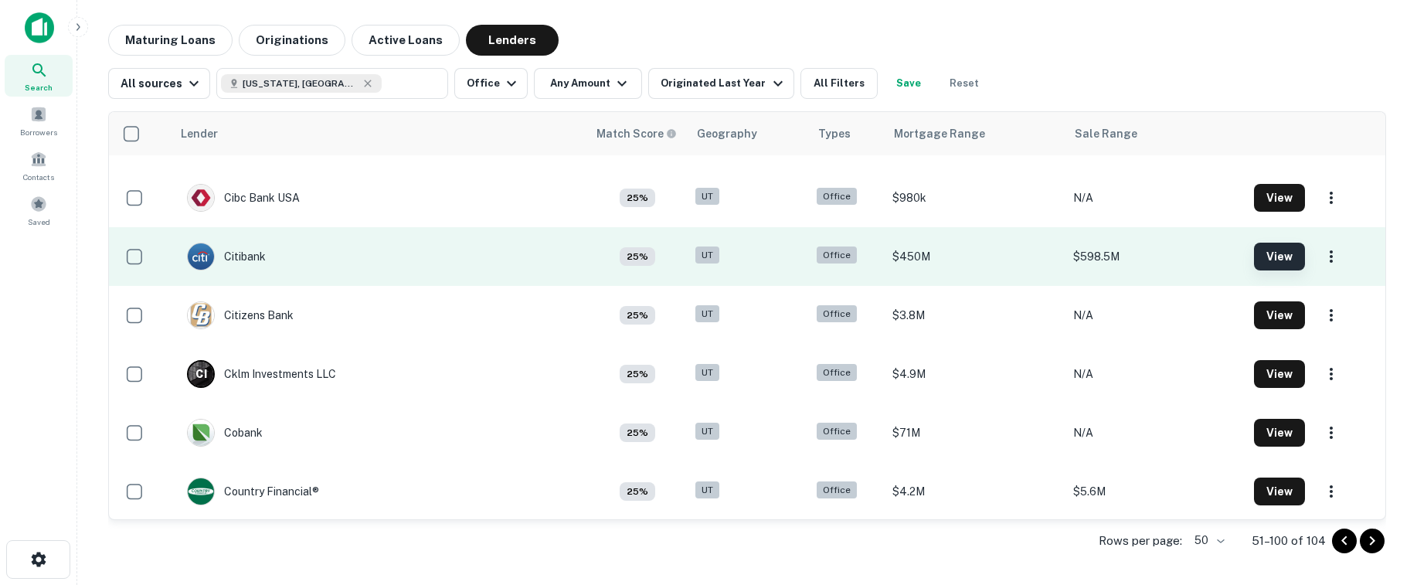
click at [1254, 256] on button "View" at bounding box center [1279, 257] width 51 height 28
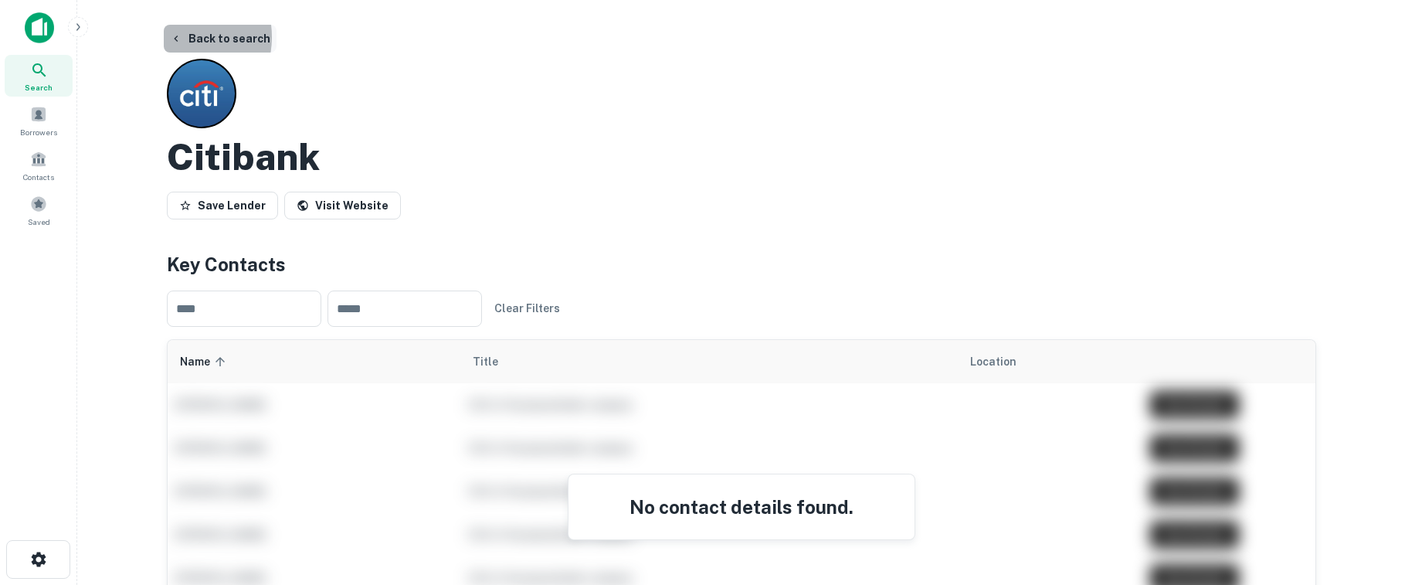
click at [177, 37] on icon "button" at bounding box center [176, 38] width 12 height 12
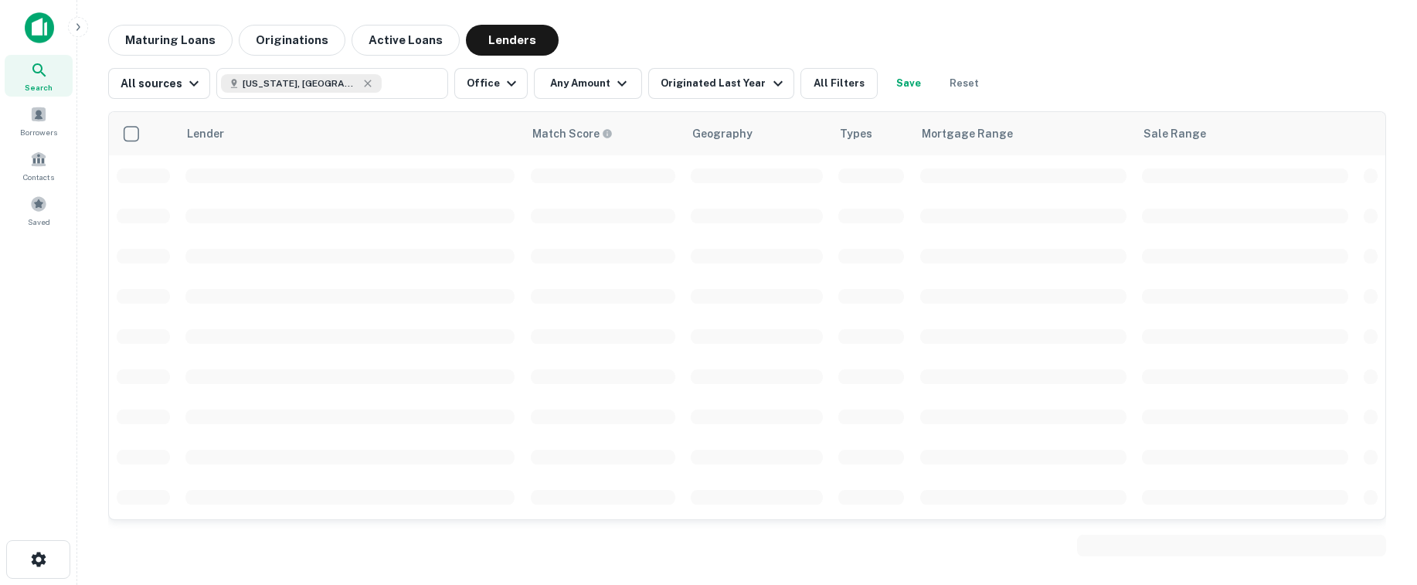
scroll to position [515, 0]
